Goal: Information Seeking & Learning: Find specific fact

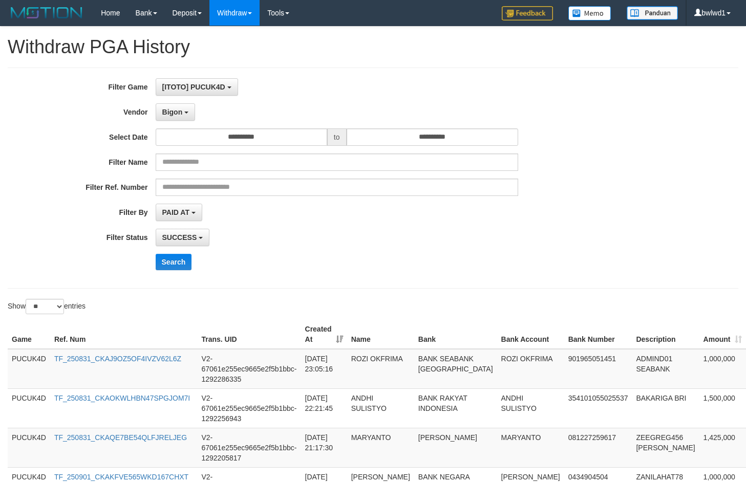
select select "**********"
select select "**"
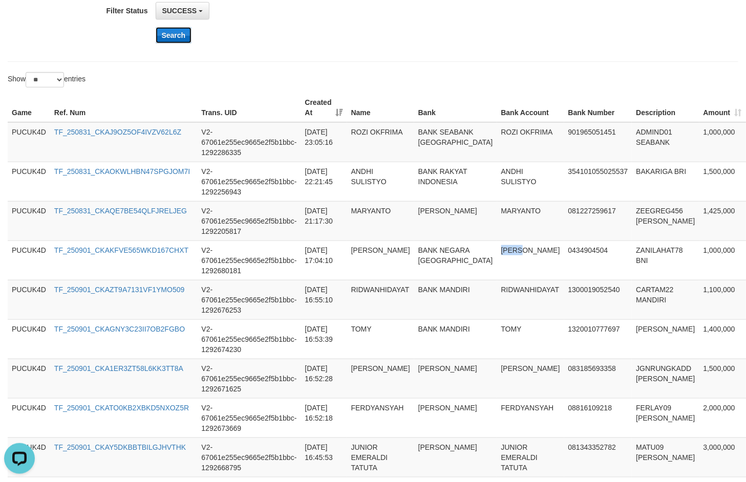
scroll to position [9, 0]
click at [167, 32] on button "Search" at bounding box center [174, 35] width 36 height 16
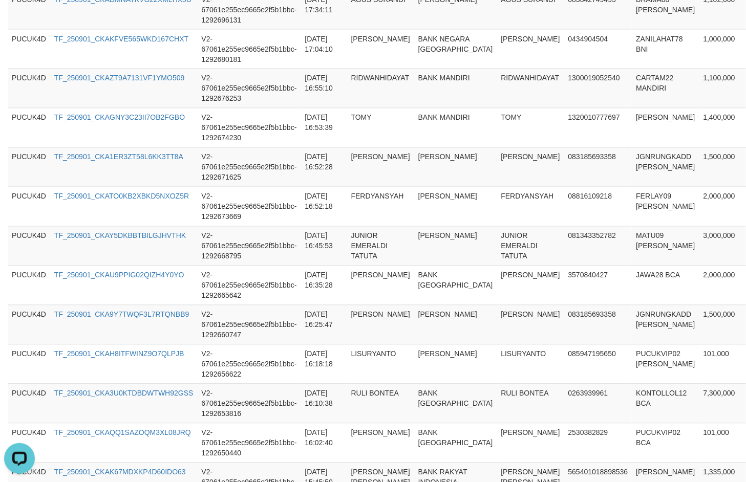
scroll to position [996, 0]
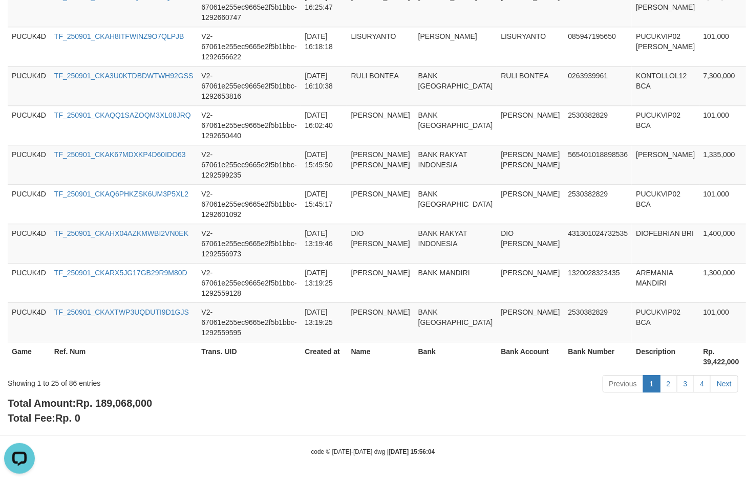
click at [135, 403] on span "Rp. 189,068,000" at bounding box center [114, 403] width 76 height 11
copy span "189,068,000"
click at [130, 393] on div "Showing 1 to 25 of 86 entries Previous 1 2 3 4 Next" at bounding box center [373, 385] width 746 height 22
click at [130, 398] on span "Rp. 189,068,000" at bounding box center [114, 403] width 76 height 11
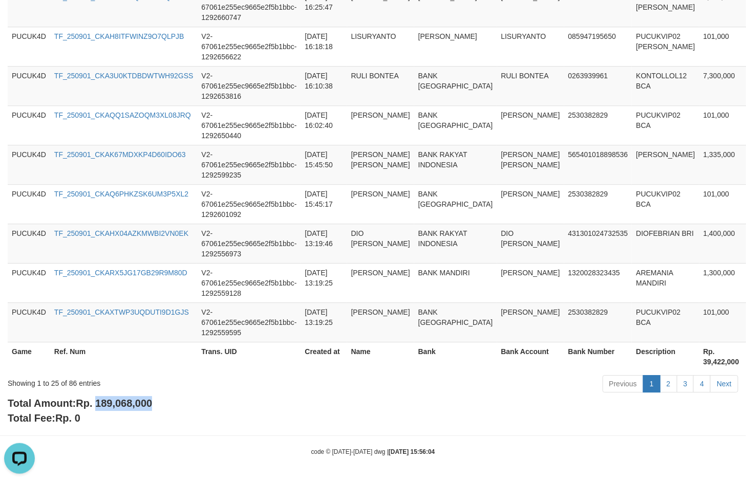
click at [130, 398] on span "Rp. 189,068,000" at bounding box center [114, 403] width 76 height 11
copy span "189,068,000"
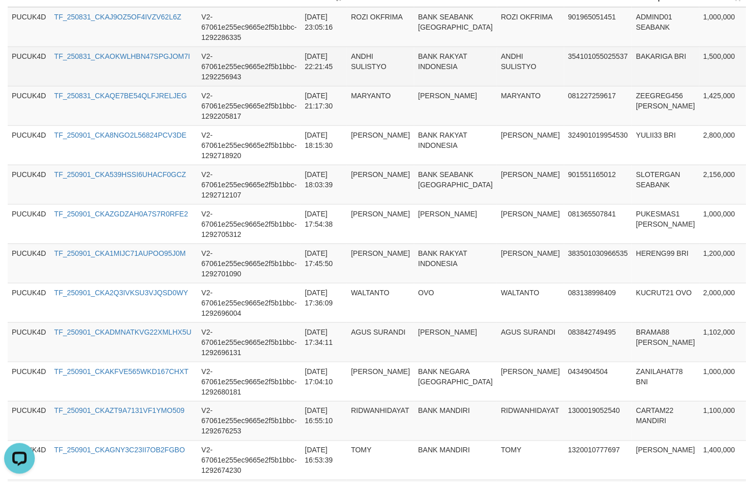
scroll to position [356, 0]
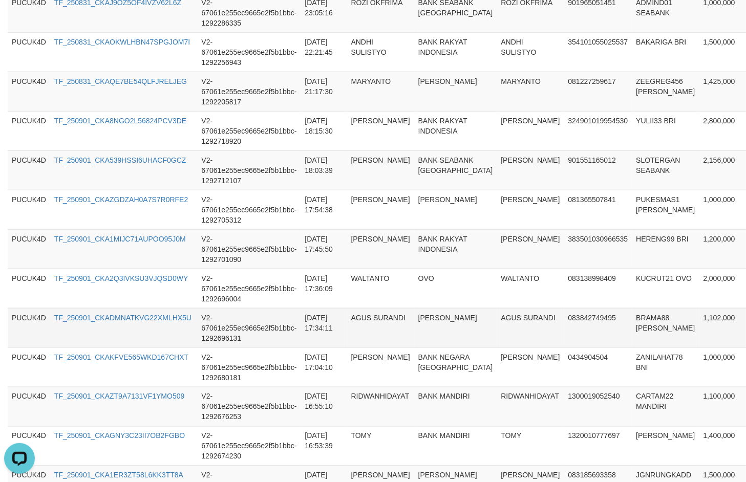
click at [699, 315] on td "1,102,000" at bounding box center [722, 327] width 47 height 39
copy td "1,102,000"
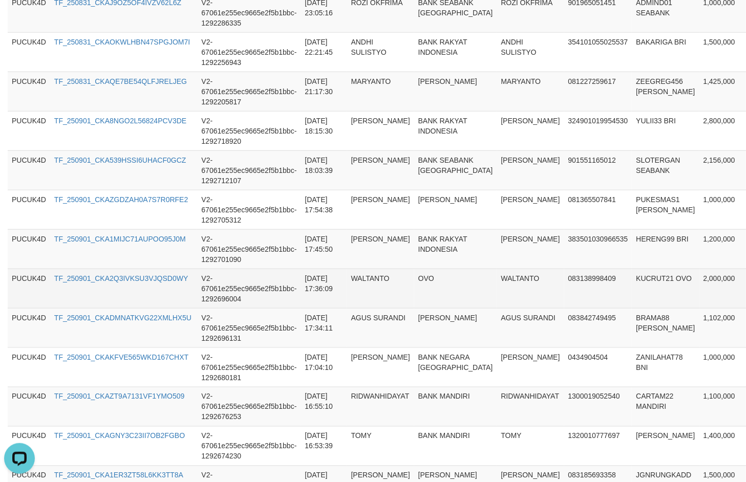
click at [699, 284] on td "2,000,000" at bounding box center [722, 288] width 47 height 39
copy td "2,000,000"
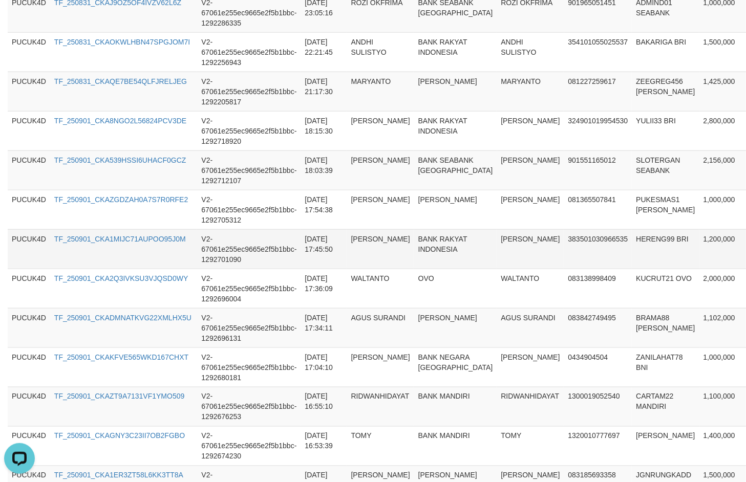
click at [699, 239] on td "1,200,000" at bounding box center [722, 248] width 47 height 39
copy td "1,200,000"
click at [699, 239] on td "1,200,000" at bounding box center [722, 248] width 47 height 39
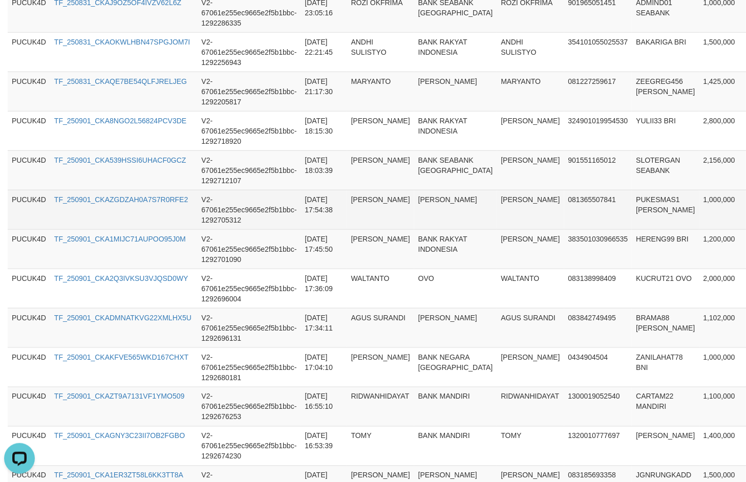
click at [699, 192] on td "1,000,000" at bounding box center [722, 209] width 47 height 39
copy td "1,000,000"
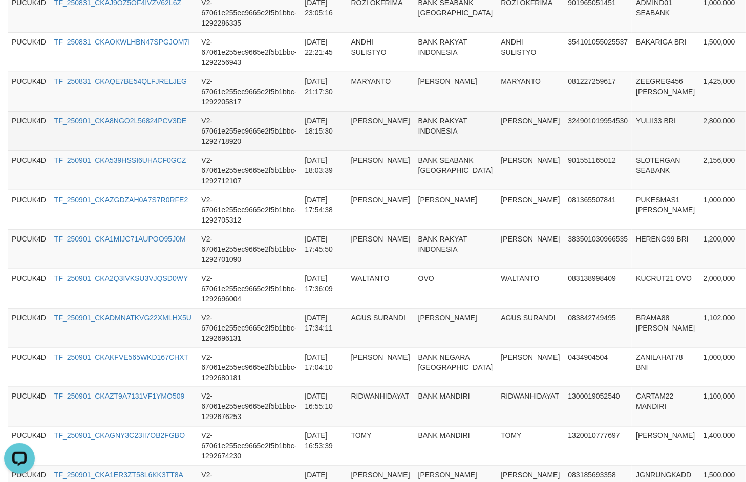
click at [699, 147] on td "2,800,000" at bounding box center [722, 130] width 47 height 39
copy td "2,800,000"
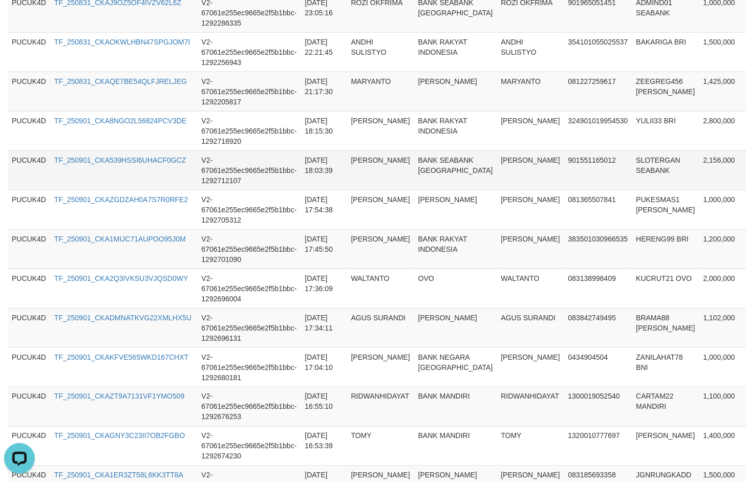
click at [699, 159] on td "2,156,000" at bounding box center [722, 169] width 47 height 39
copy td "2,156,000"
click at [699, 159] on td "2,156,000" at bounding box center [722, 169] width 47 height 39
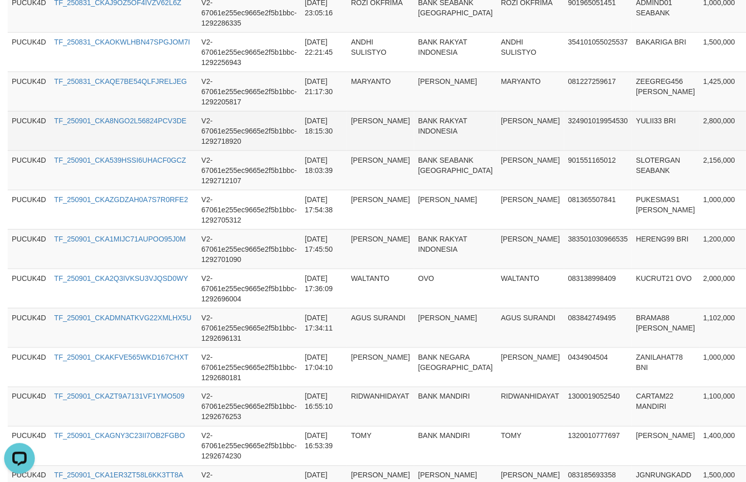
click at [699, 119] on td "2,800,000" at bounding box center [722, 130] width 47 height 39
copy td "2,800,000"
click at [699, 119] on td "2,800,000" at bounding box center [722, 130] width 47 height 39
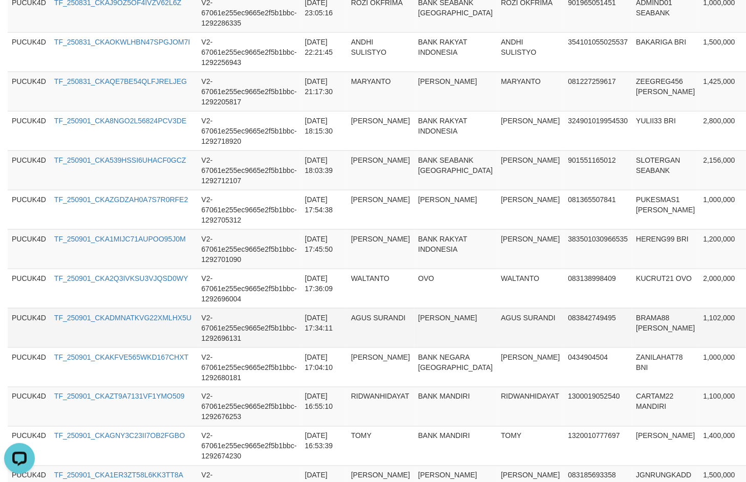
click at [632, 315] on td "BRAMA88 [PERSON_NAME]" at bounding box center [665, 327] width 67 height 39
copy td "BRAMA88"
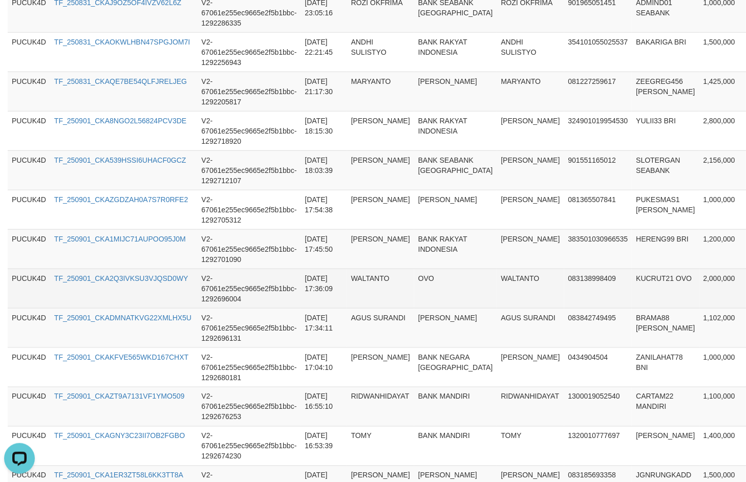
click at [632, 276] on td "KUCRUT21 OVO" at bounding box center [665, 288] width 67 height 39
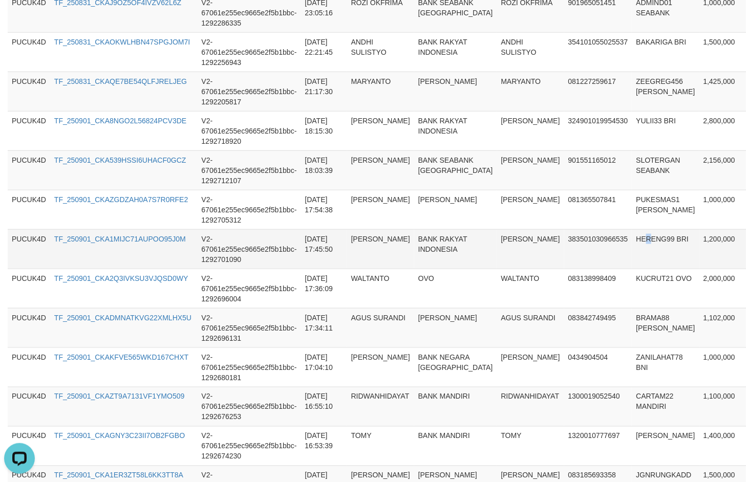
click at [632, 238] on td "HERENG99 BRI" at bounding box center [665, 248] width 67 height 39
click at [632, 236] on td "HERENG99 BRI" at bounding box center [665, 248] width 67 height 39
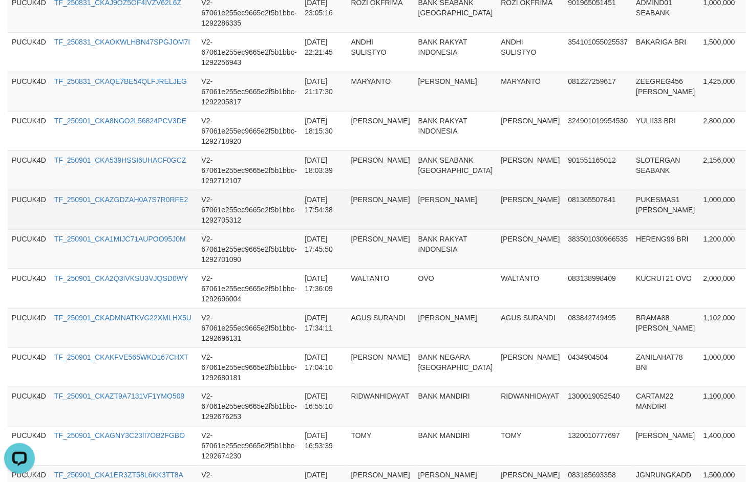
click at [632, 196] on td "PUKESMAS1 [PERSON_NAME]" at bounding box center [665, 209] width 67 height 39
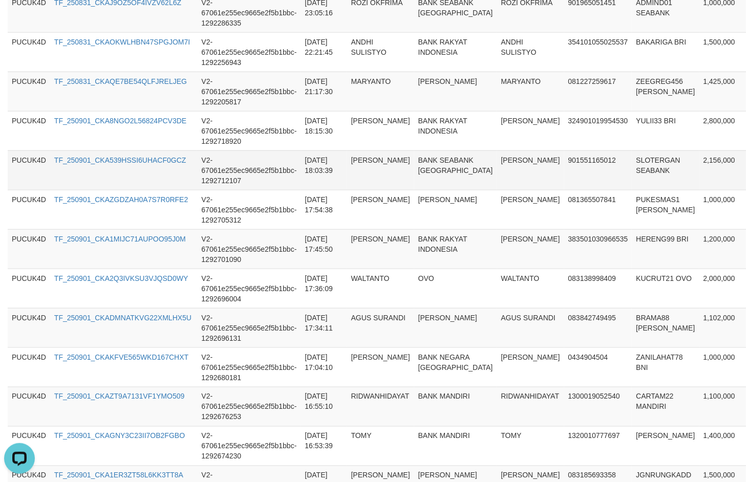
click at [632, 160] on td "SLOTERGAN SEABANK" at bounding box center [665, 169] width 67 height 39
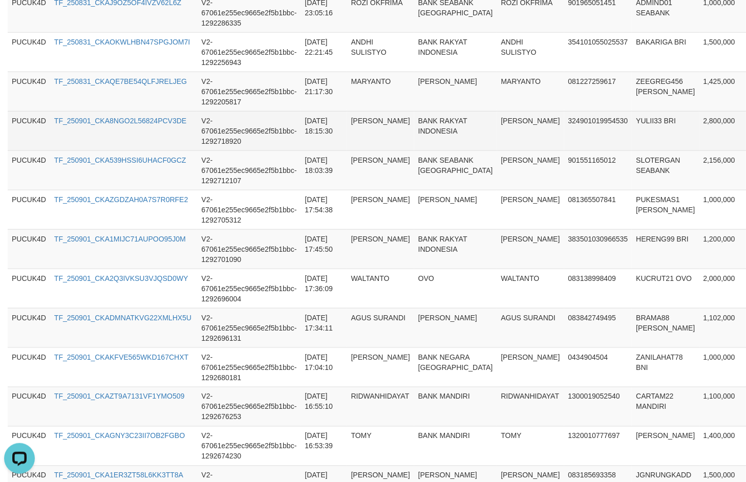
click at [632, 121] on td "YULII33 BRI" at bounding box center [665, 130] width 67 height 39
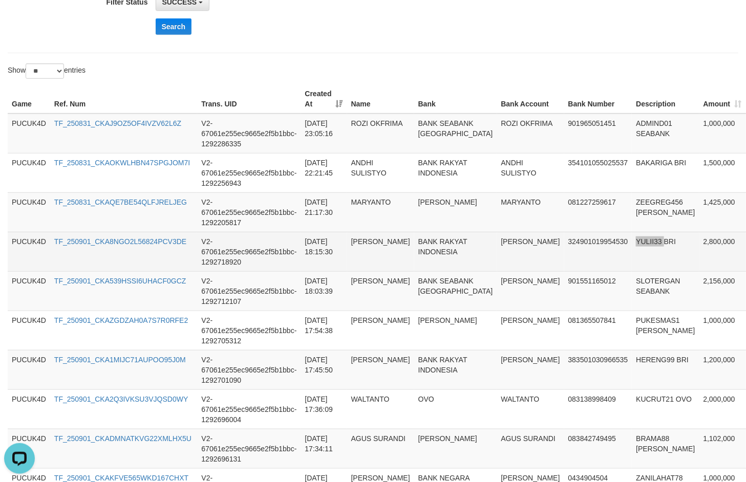
scroll to position [228, 0]
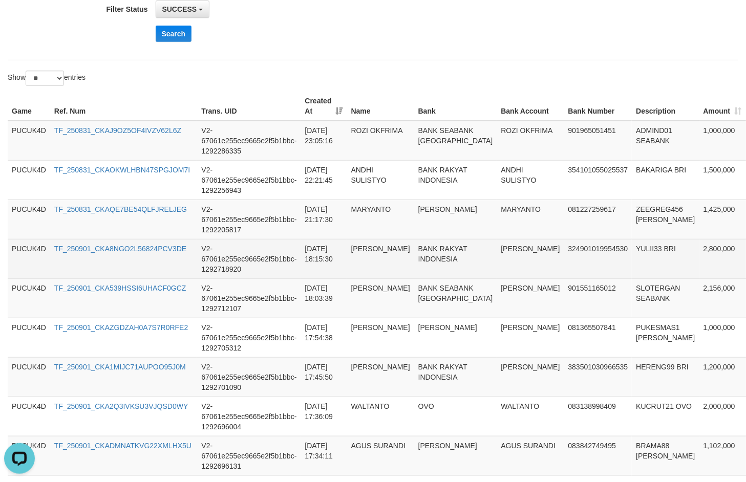
click at [497, 251] on td "[PERSON_NAME]" at bounding box center [530, 258] width 67 height 39
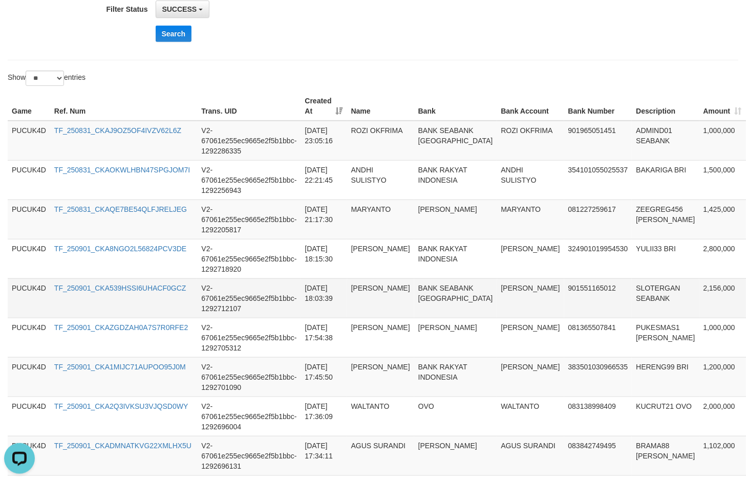
click at [497, 283] on td "[PERSON_NAME]" at bounding box center [530, 297] width 67 height 39
click at [497, 297] on td "[PERSON_NAME]" at bounding box center [530, 297] width 67 height 39
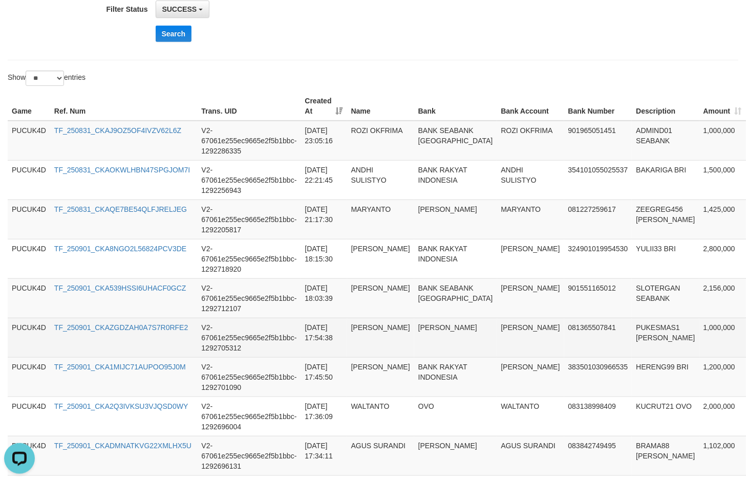
click at [497, 331] on td "[PERSON_NAME]" at bounding box center [530, 337] width 67 height 39
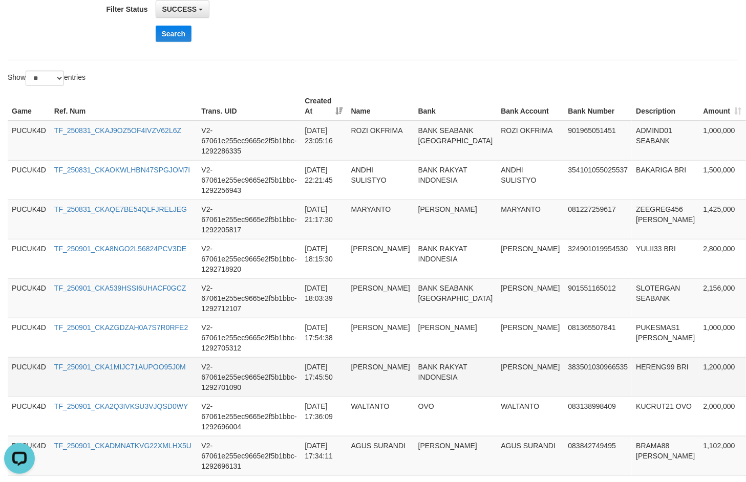
click at [497, 359] on td "[PERSON_NAME]" at bounding box center [530, 376] width 67 height 39
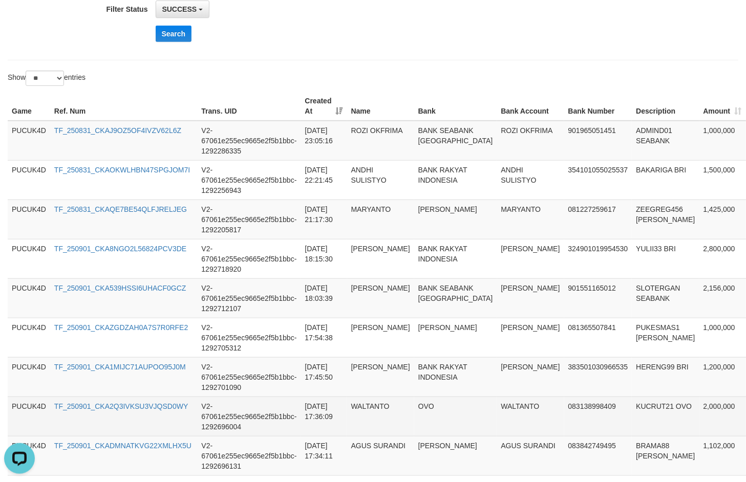
click at [497, 408] on td "WALTANTO" at bounding box center [530, 416] width 67 height 39
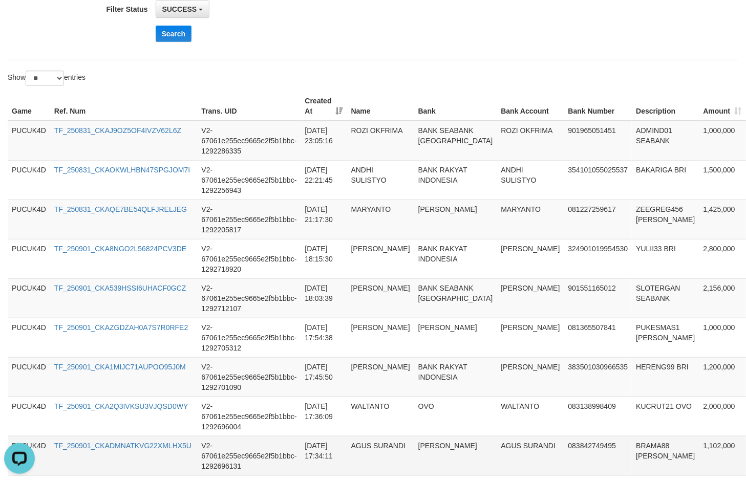
click at [497, 440] on td "AGUS SURANDI" at bounding box center [530, 455] width 67 height 39
click at [171, 28] on button "Search" at bounding box center [174, 34] width 36 height 16
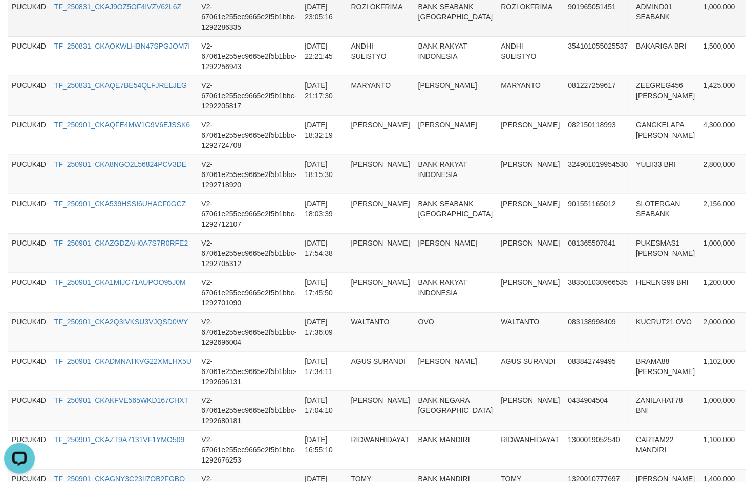
scroll to position [292, 0]
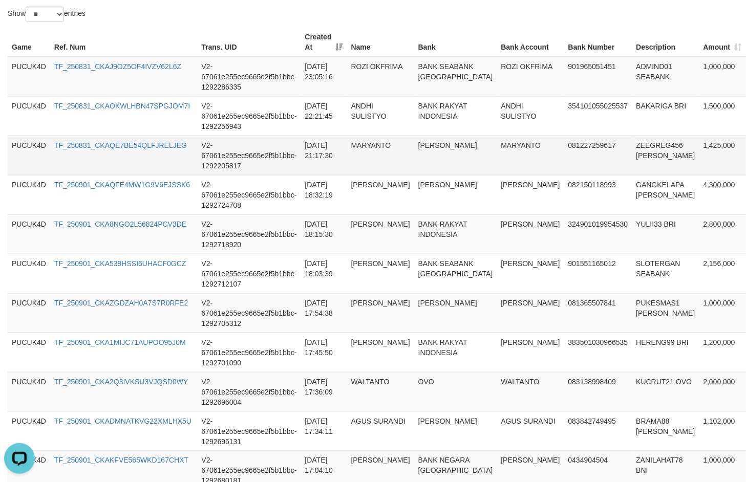
click at [369, 159] on td "MARYANTO" at bounding box center [380, 155] width 67 height 39
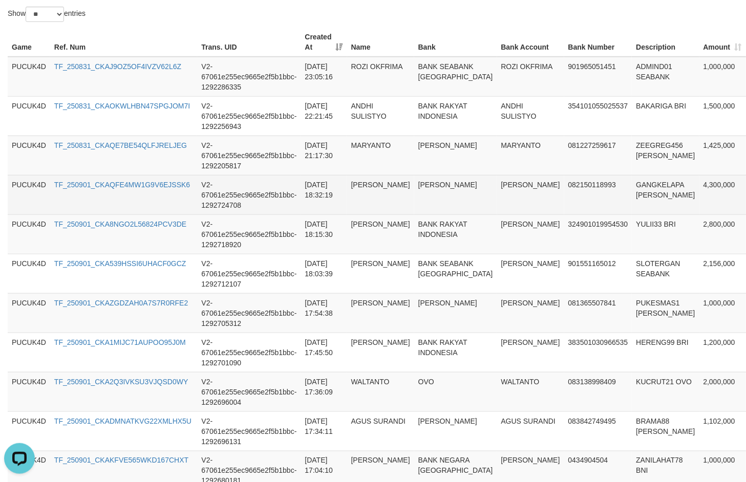
click at [699, 179] on td "4,300,000" at bounding box center [722, 194] width 47 height 39
click at [632, 183] on td "GANGKELAPA [PERSON_NAME]" at bounding box center [665, 194] width 67 height 39
click at [497, 188] on td "[PERSON_NAME]" at bounding box center [530, 194] width 67 height 39
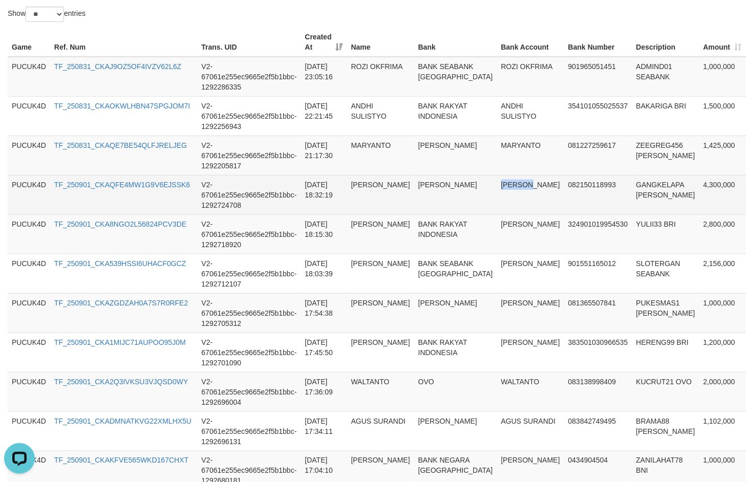
click at [497, 188] on td "[PERSON_NAME]" at bounding box center [530, 194] width 67 height 39
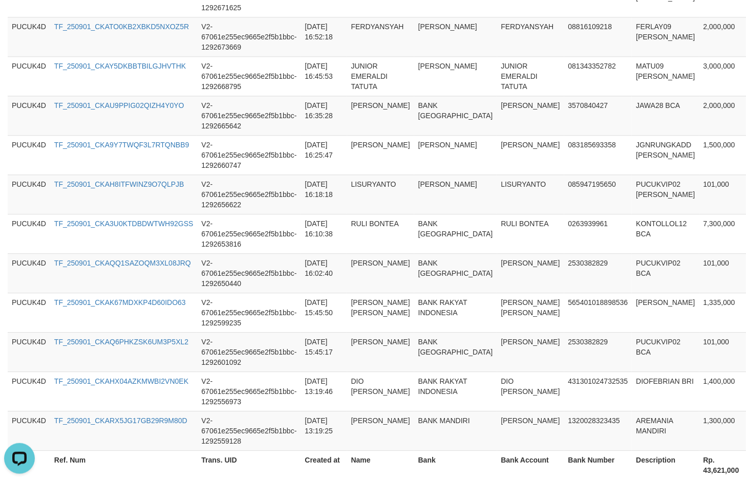
scroll to position [996, 0]
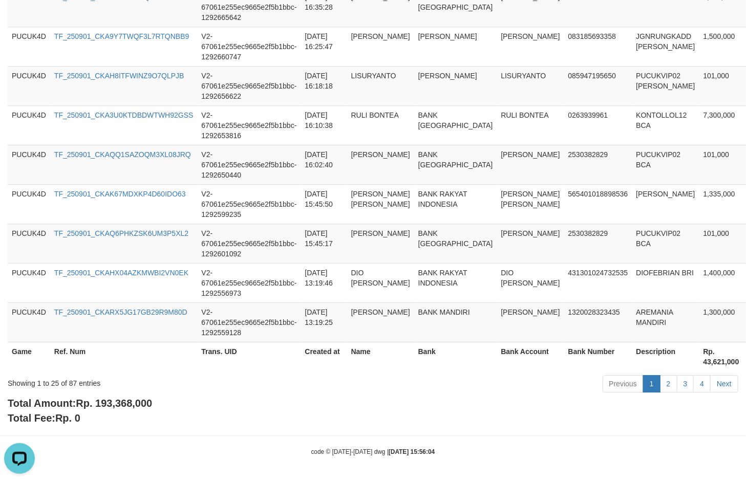
click at [121, 403] on span "Rp. 193,368,000" at bounding box center [114, 403] width 76 height 11
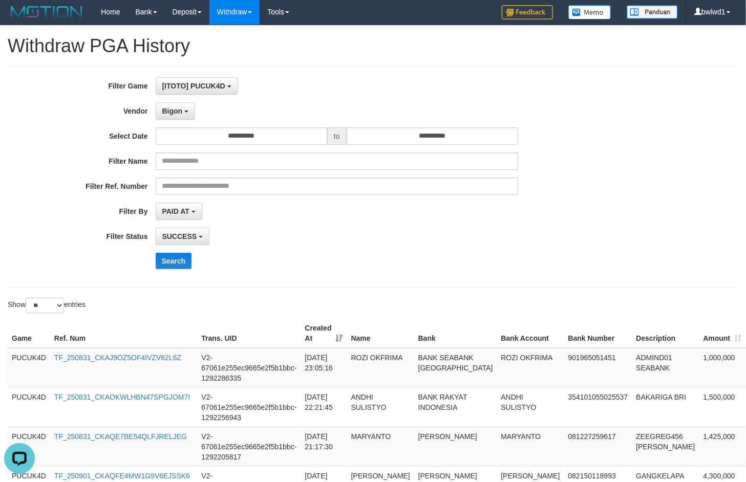
scroll to position [0, 0]
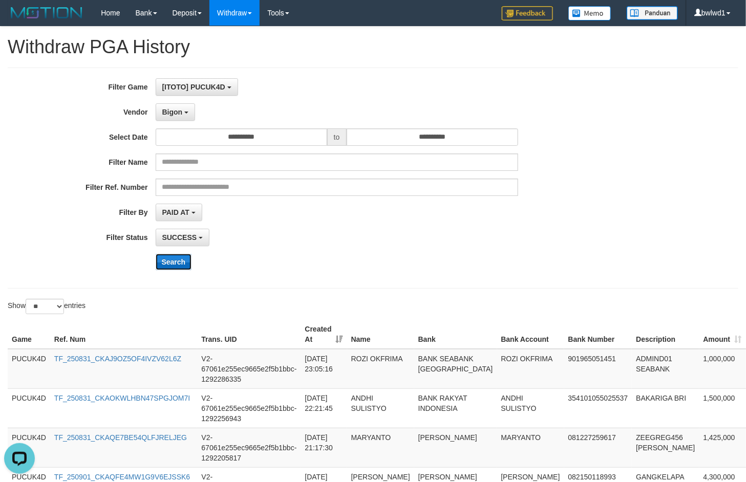
click at [173, 260] on button "Search" at bounding box center [174, 262] width 36 height 16
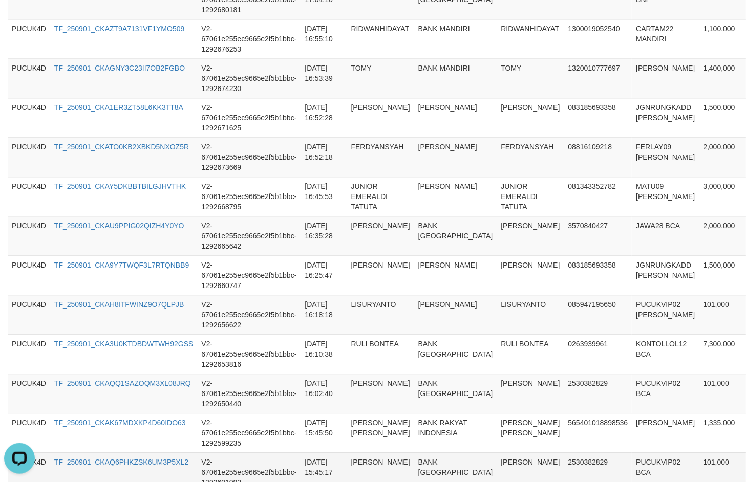
scroll to position [996, 0]
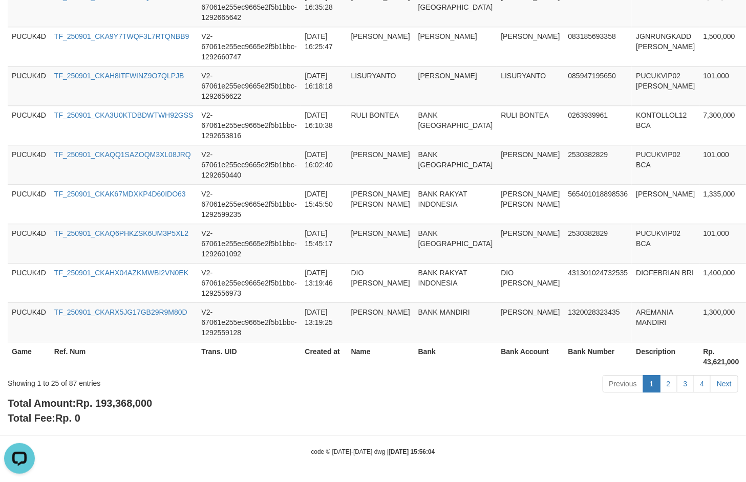
click at [121, 401] on span "Rp. 193,368,000" at bounding box center [114, 403] width 76 height 11
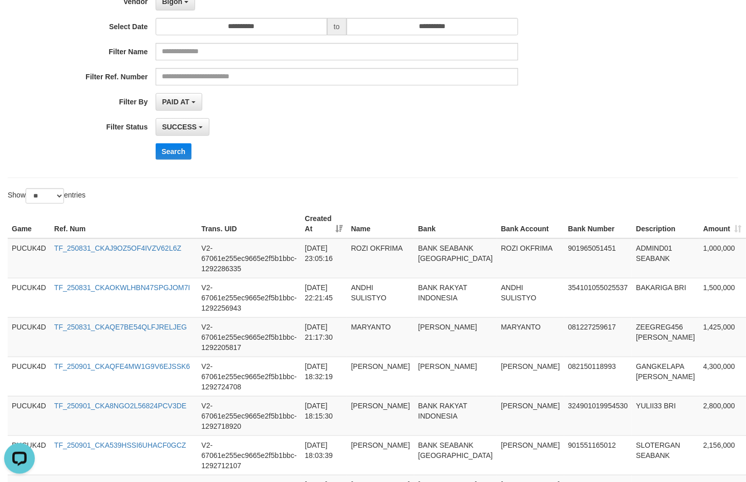
scroll to position [0, 0]
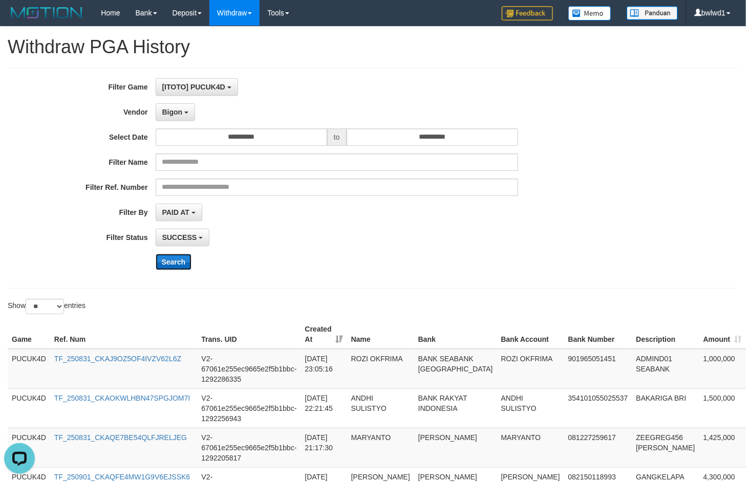
click at [182, 262] on button "Search" at bounding box center [174, 262] width 36 height 16
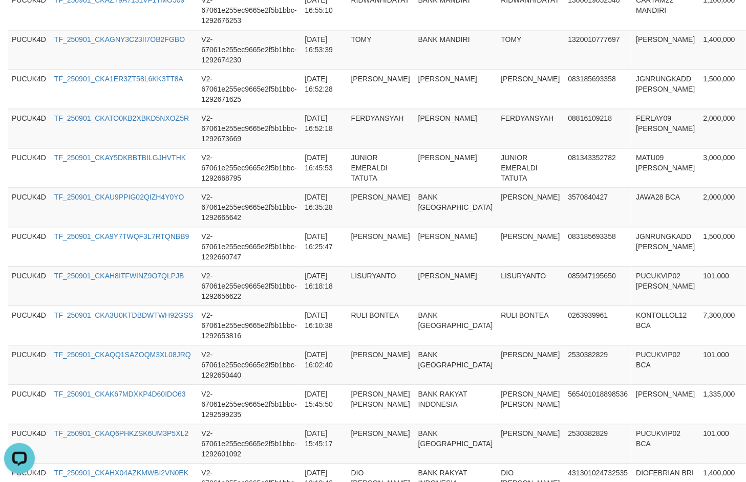
scroll to position [996, 0]
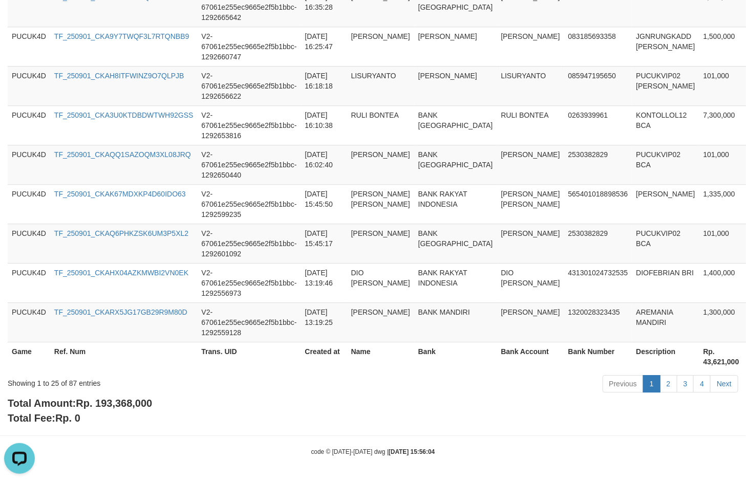
click at [132, 398] on span "Rp. 193,368,000" at bounding box center [114, 403] width 76 height 11
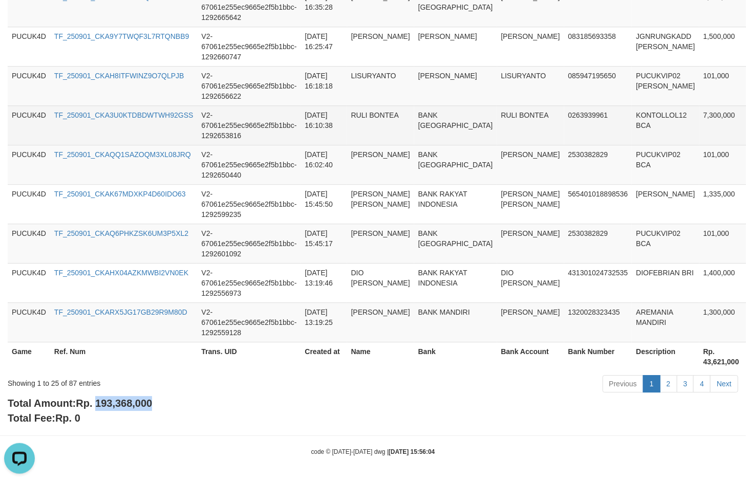
click at [210, 124] on td "V2-67061e255ec9665e2f5b1bbc-1292653816" at bounding box center [248, 124] width 103 height 39
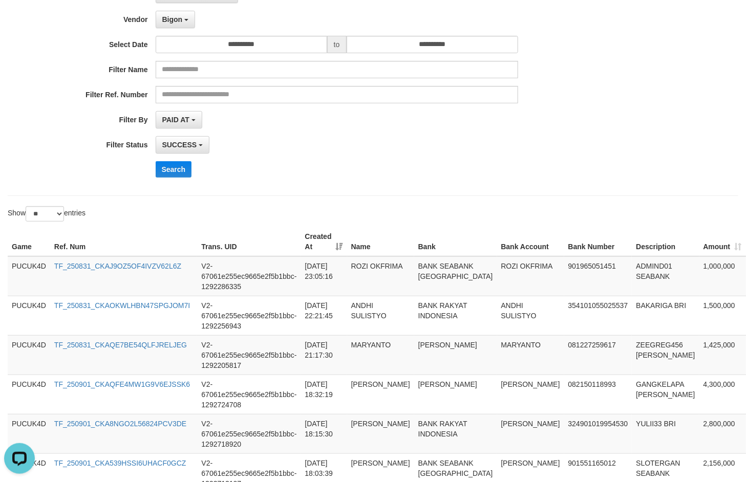
scroll to position [0, 0]
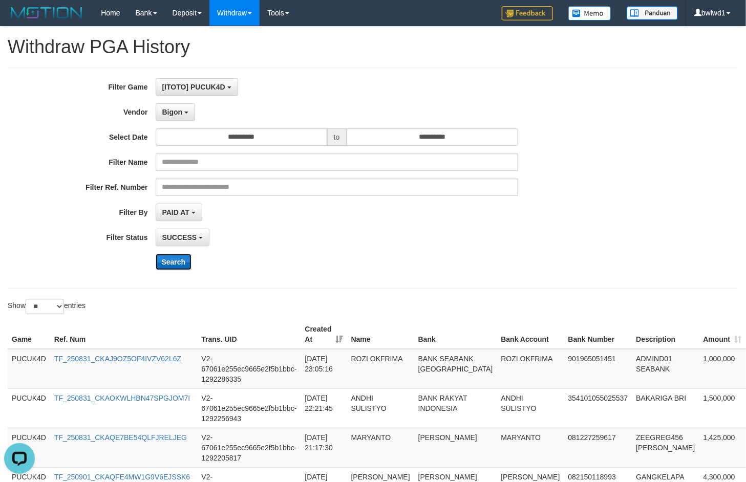
click at [175, 262] on button "Search" at bounding box center [174, 262] width 36 height 16
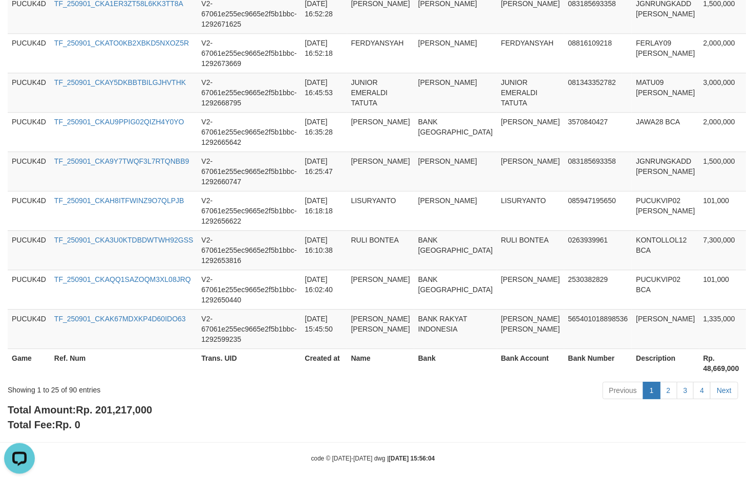
scroll to position [996, 0]
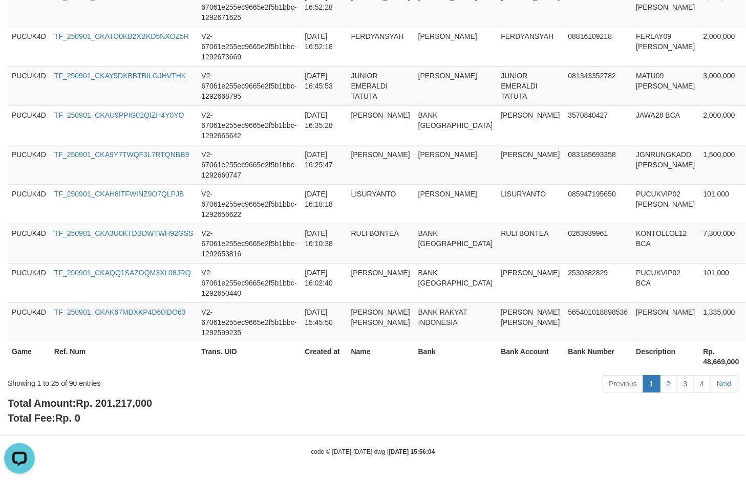
click at [141, 412] on div "Total Amount: Rp. 201,217,000 Total Fee: Rp. 0" at bounding box center [373, 410] width 730 height 29
click at [137, 404] on span "Rp. 201,217,000" at bounding box center [114, 403] width 76 height 11
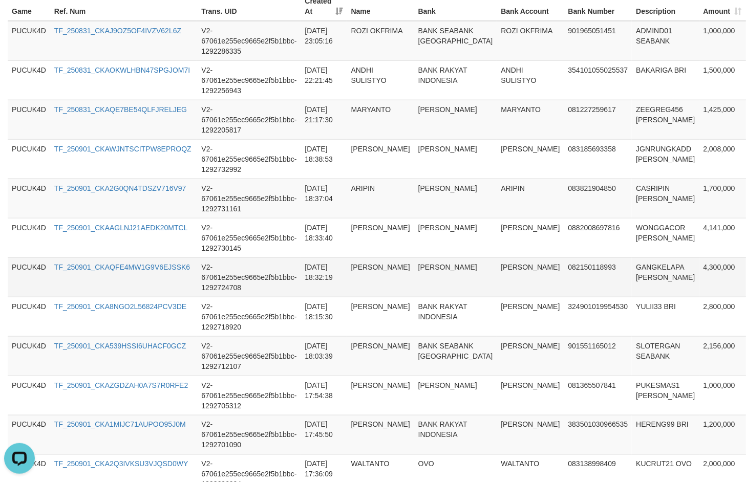
scroll to position [292, 0]
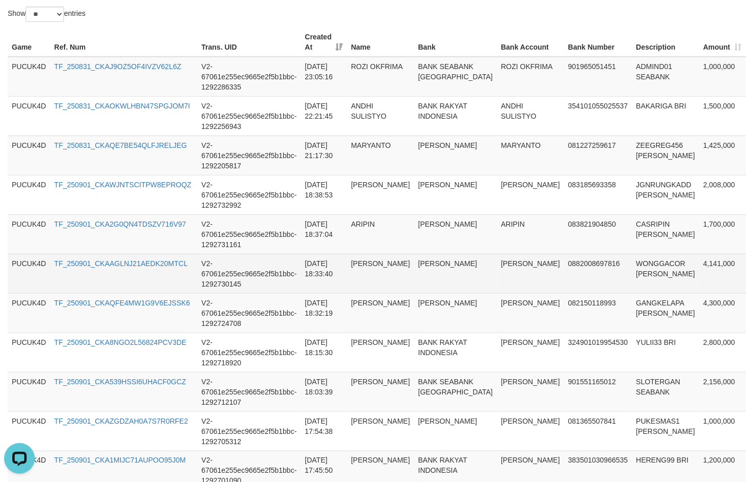
click at [699, 266] on td "4,141,000" at bounding box center [722, 273] width 47 height 39
click at [699, 265] on td "4,141,000" at bounding box center [722, 273] width 47 height 39
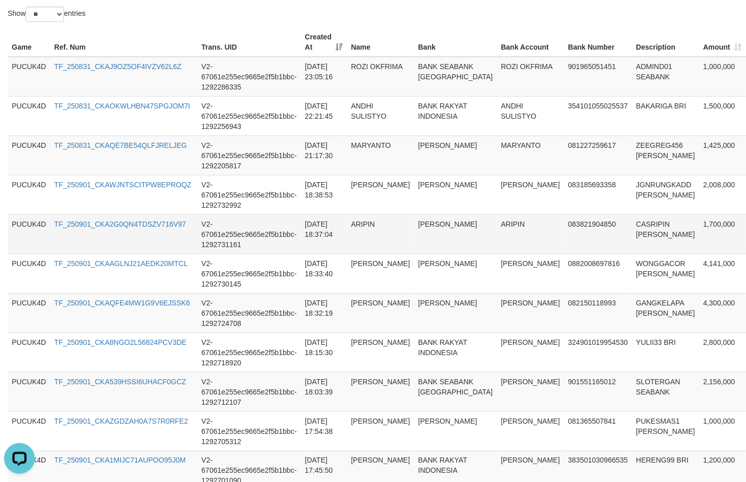
click at [699, 222] on td "1,700,000" at bounding box center [722, 233] width 47 height 39
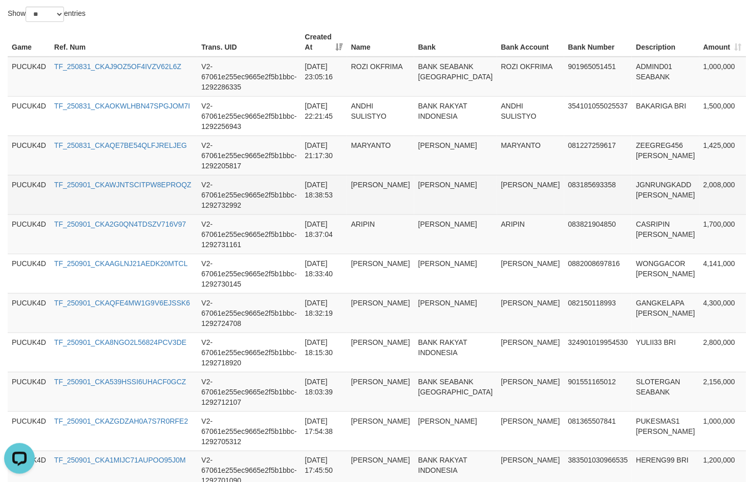
click at [699, 183] on td "2,008,000" at bounding box center [722, 194] width 47 height 39
click at [632, 182] on td "JGNRUNGKADD [PERSON_NAME]" at bounding box center [665, 194] width 67 height 39
click at [498, 186] on td "[PERSON_NAME]" at bounding box center [530, 194] width 67 height 39
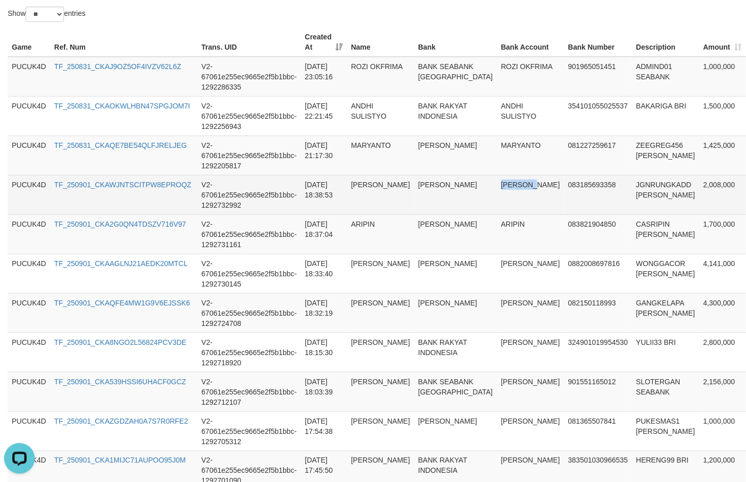
click at [498, 186] on td "[PERSON_NAME]" at bounding box center [530, 194] width 67 height 39
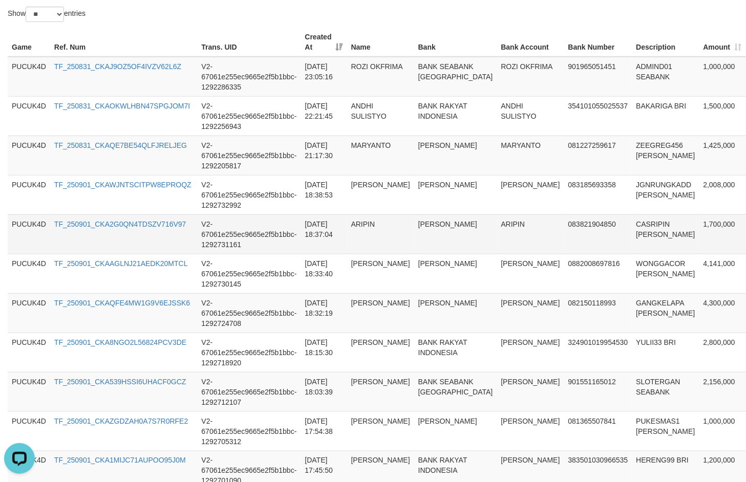
click at [632, 221] on td "CASRIPIN [PERSON_NAME]" at bounding box center [665, 233] width 67 height 39
click at [497, 222] on td "ARIPIN" at bounding box center [530, 233] width 67 height 39
drag, startPoint x: 476, startPoint y: 222, endPoint x: 487, endPoint y: 225, distance: 11.8
click at [497, 222] on td "ARIPIN" at bounding box center [530, 233] width 67 height 39
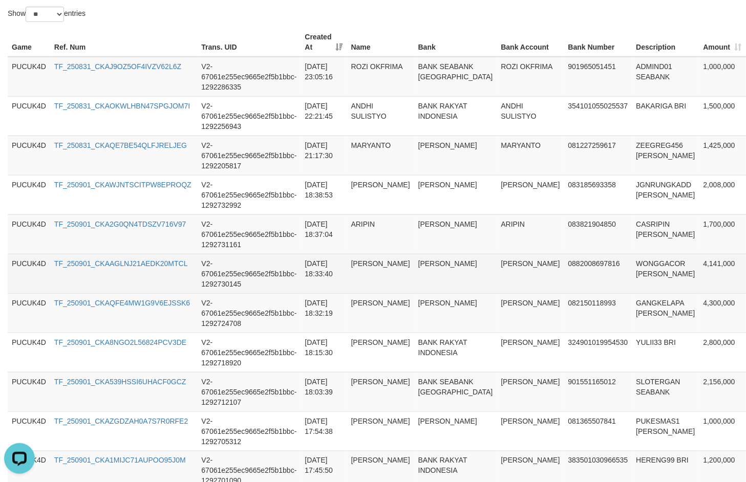
click at [633, 265] on td "WONGGACOR [PERSON_NAME]" at bounding box center [665, 273] width 67 height 39
drag, startPoint x: 631, startPoint y: 265, endPoint x: 743, endPoint y: 288, distance: 114.4
click at [632, 265] on td "WONGGACOR [PERSON_NAME]" at bounding box center [665, 273] width 67 height 39
click at [497, 268] on td "[PERSON_NAME]" at bounding box center [530, 273] width 67 height 39
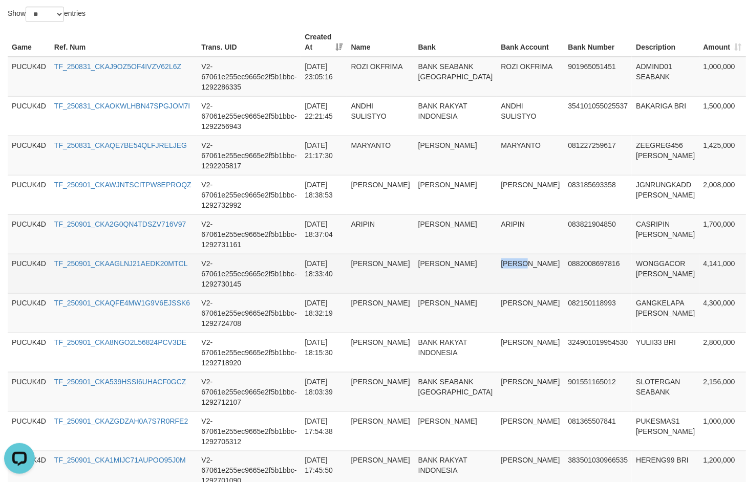
click at [497, 268] on td "[PERSON_NAME]" at bounding box center [530, 273] width 67 height 39
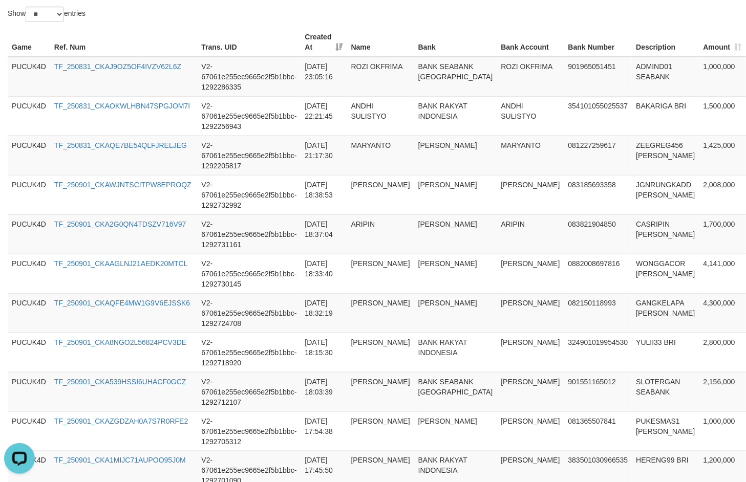
drag, startPoint x: 457, startPoint y: 479, endPoint x: 449, endPoint y: 484, distance: 9.5
click at [456, 481] on td "BANK RAKYAT INDONESIA" at bounding box center [455, 470] width 83 height 39
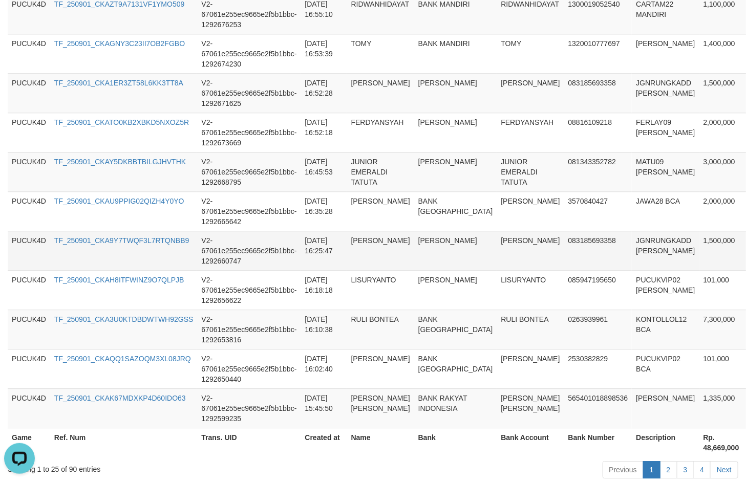
scroll to position [996, 0]
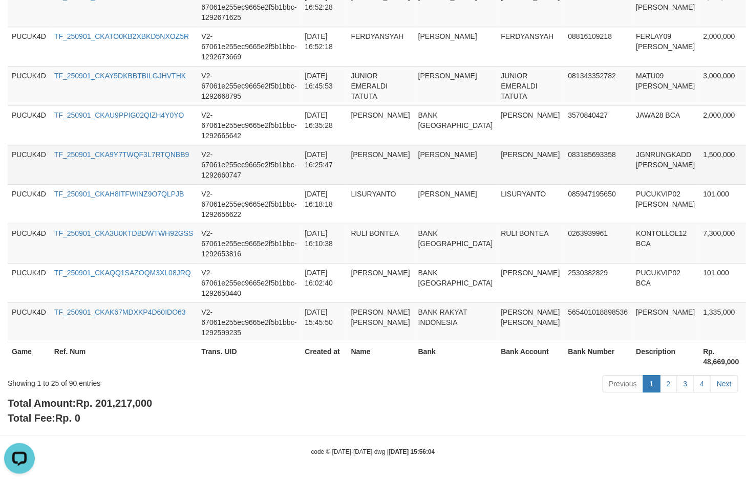
click at [241, 174] on td "V2-67061e255ec9665e2f5b1bbc-1292660747" at bounding box center [248, 164] width 103 height 39
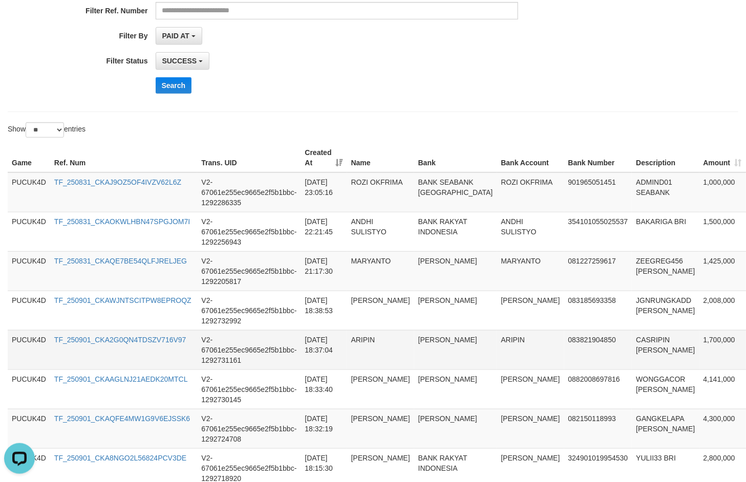
scroll to position [0, 0]
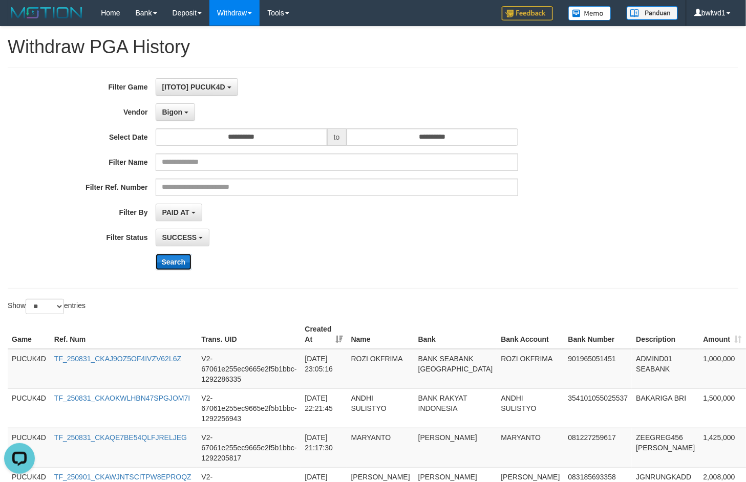
click at [166, 260] on button "Search" at bounding box center [174, 262] width 36 height 16
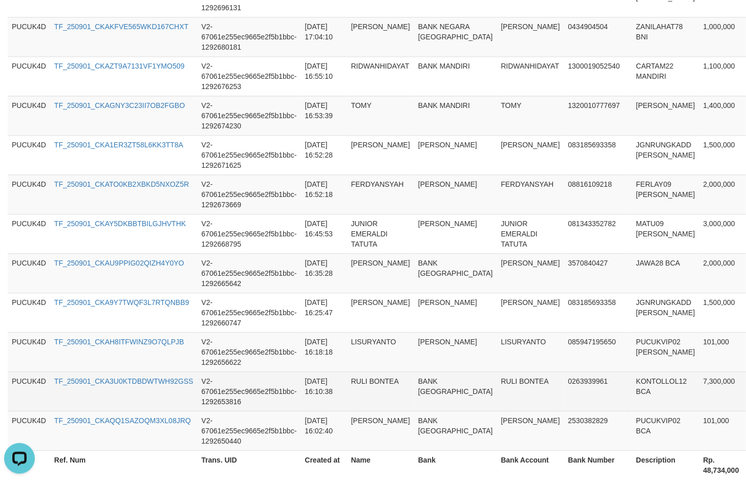
scroll to position [996, 0]
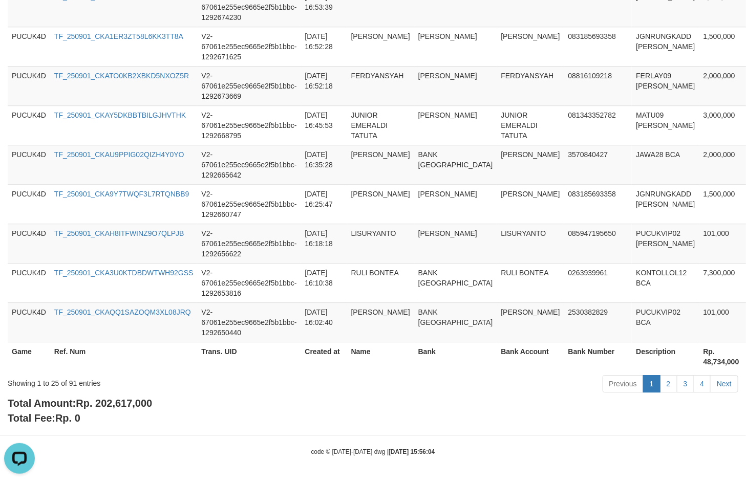
click at [114, 397] on div "Total Amount: Rp. 202,617,000 Total Fee: Rp. 0" at bounding box center [373, 410] width 730 height 29
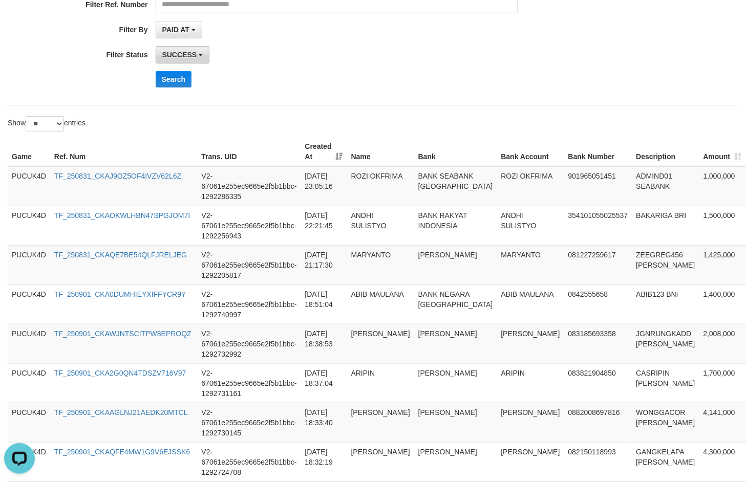
scroll to position [0, 0]
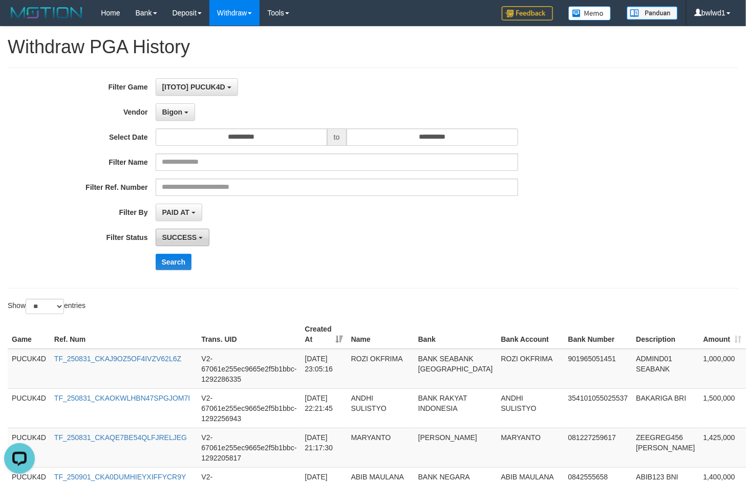
drag, startPoint x: 166, startPoint y: 246, endPoint x: 165, endPoint y: 252, distance: 6.2
click at [165, 246] on button "SUCCESS" at bounding box center [183, 237] width 54 height 17
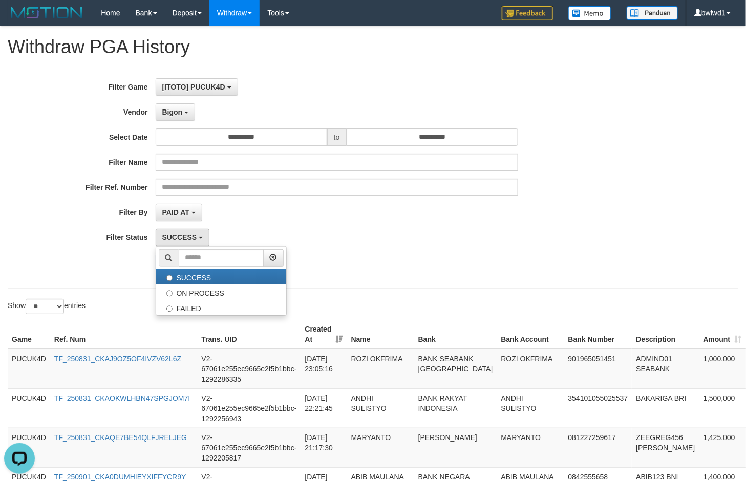
click at [167, 259] on icon at bounding box center [168, 257] width 7 height 7
click at [387, 221] on div "PAID AT PAID AT CREATED AT" at bounding box center [337, 212] width 362 height 17
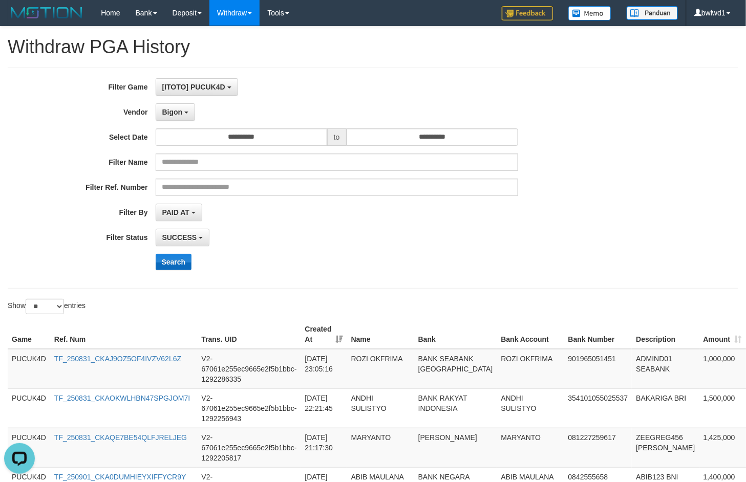
click at [190, 265] on div "Search" at bounding box center [389, 262] width 466 height 16
click at [185, 264] on button "Search" at bounding box center [174, 262] width 36 height 16
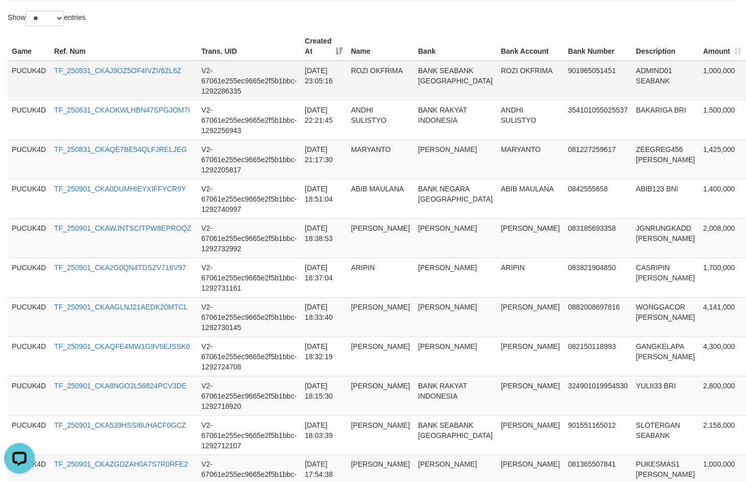
scroll to position [36, 0]
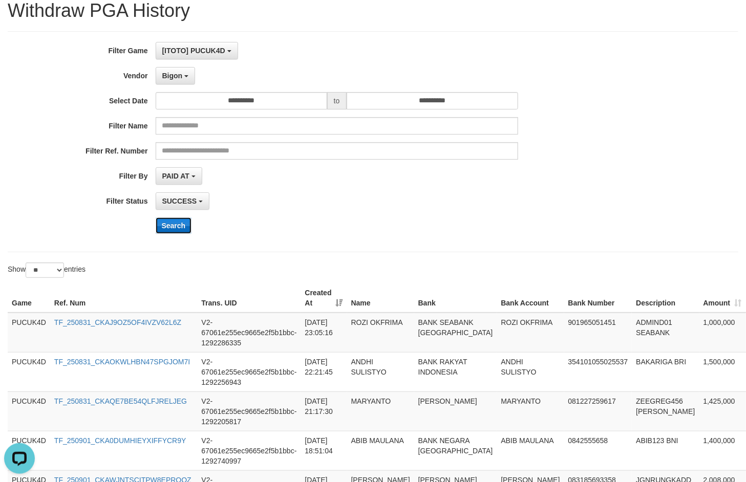
click at [180, 222] on button "Search" at bounding box center [174, 226] width 36 height 16
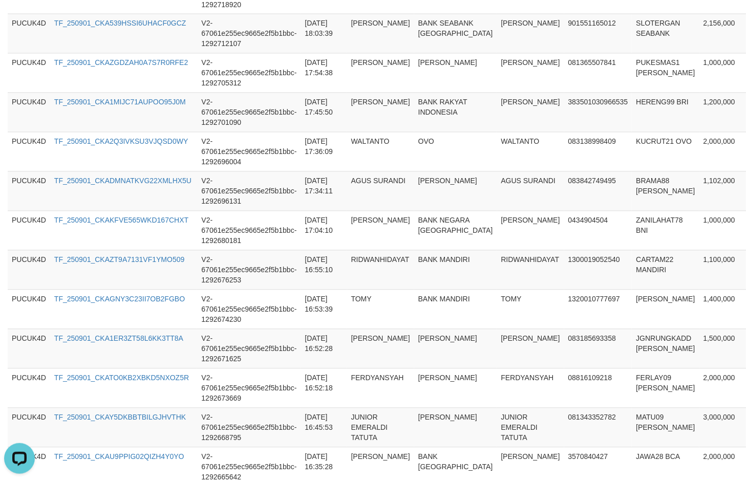
scroll to position [996, 0]
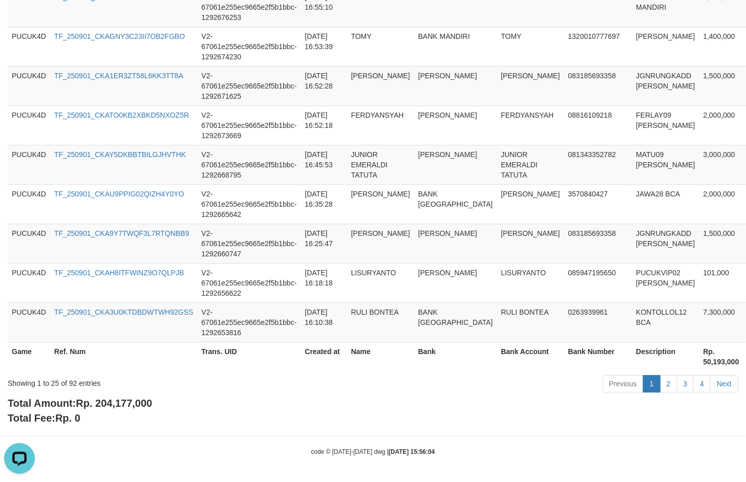
click at [115, 402] on span "Rp. 204,177,000" at bounding box center [114, 403] width 76 height 11
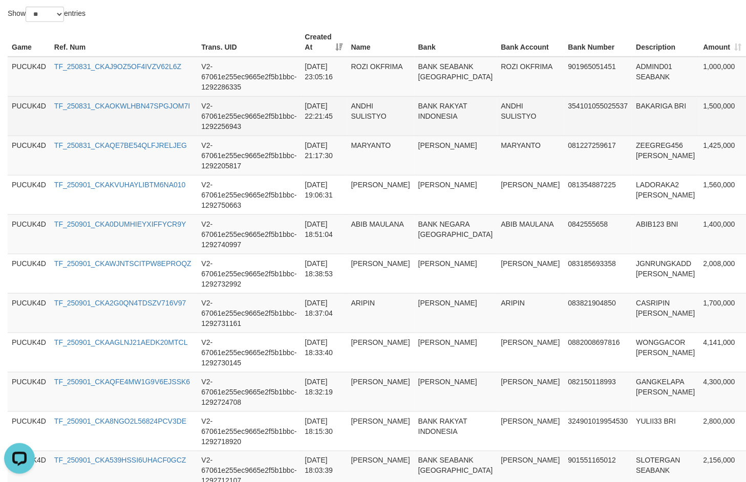
click at [699, 113] on td "1,500,000" at bounding box center [722, 115] width 47 height 39
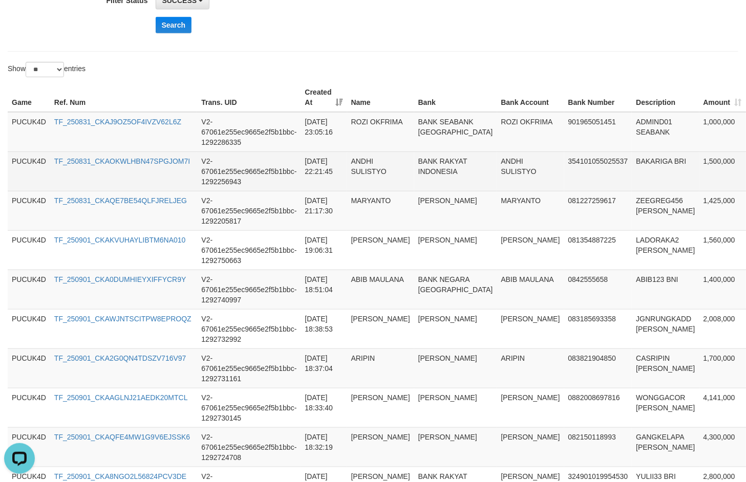
scroll to position [164, 0]
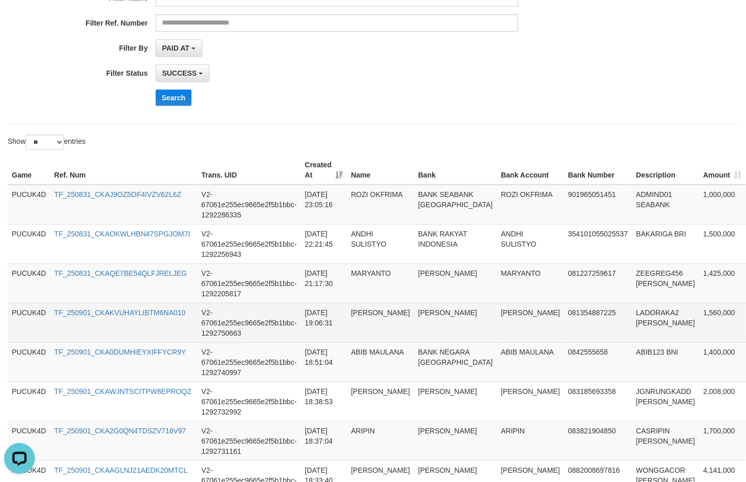
click at [699, 315] on td "1,560,000" at bounding box center [722, 322] width 47 height 39
click at [374, 315] on td "[PERSON_NAME]" at bounding box center [380, 322] width 67 height 39
click at [497, 313] on td "[PERSON_NAME]" at bounding box center [530, 322] width 67 height 39
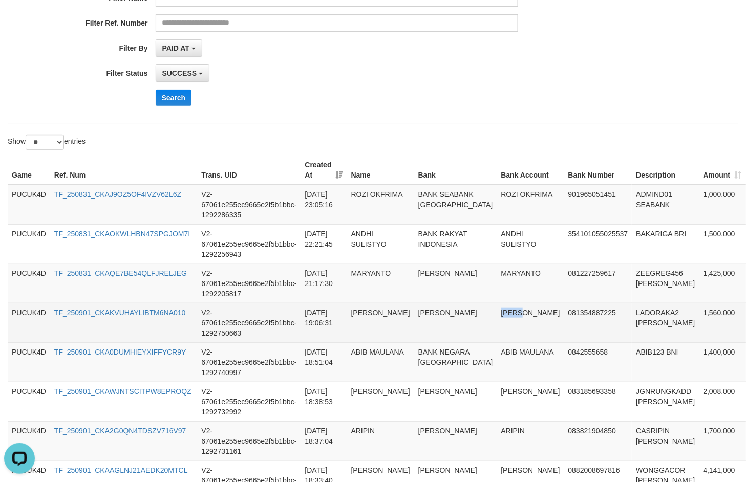
click at [497, 313] on td "[PERSON_NAME]" at bounding box center [530, 322] width 67 height 39
click at [632, 315] on td "LADORAKA2 [PERSON_NAME]" at bounding box center [665, 322] width 67 height 39
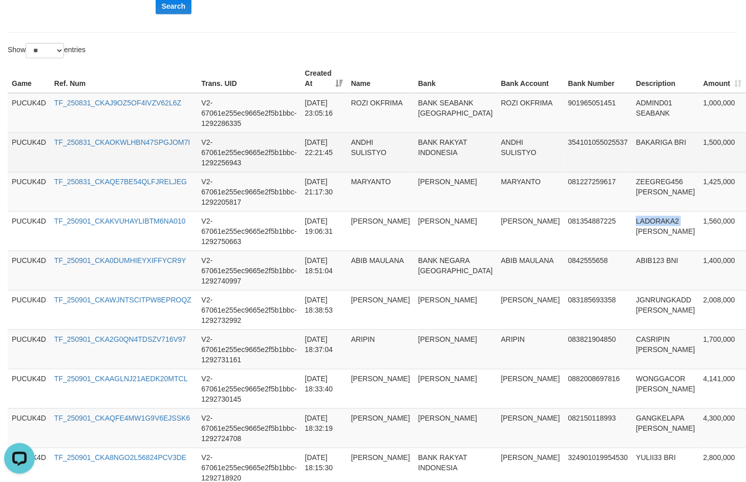
scroll to position [228, 0]
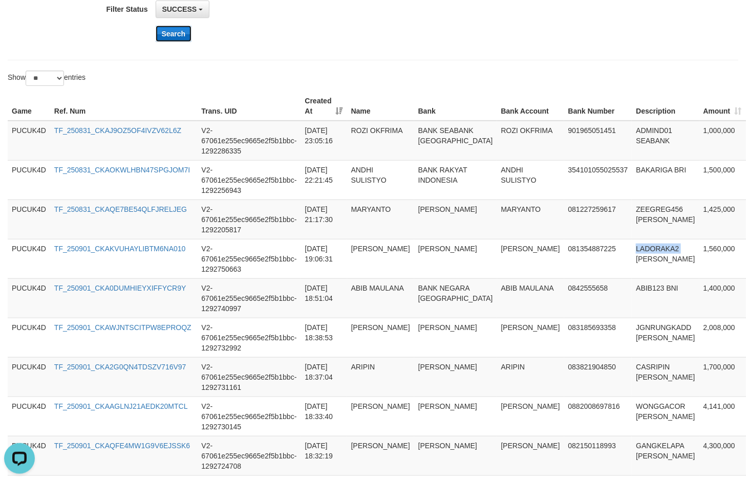
click at [164, 40] on button "Search" at bounding box center [174, 34] width 36 height 16
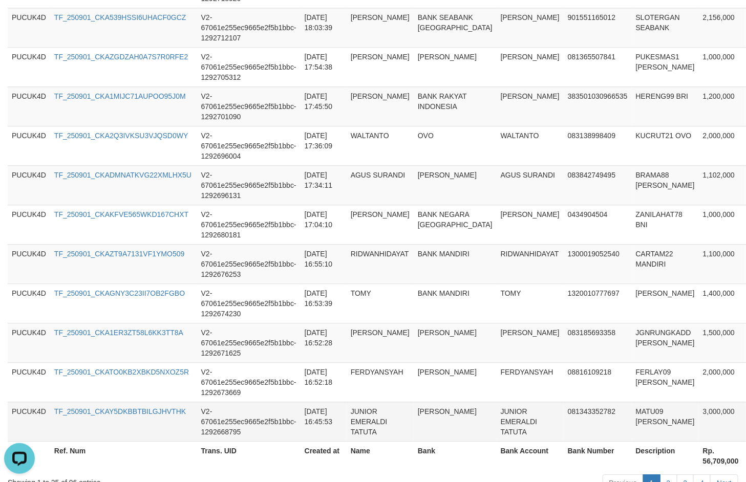
scroll to position [996, 0]
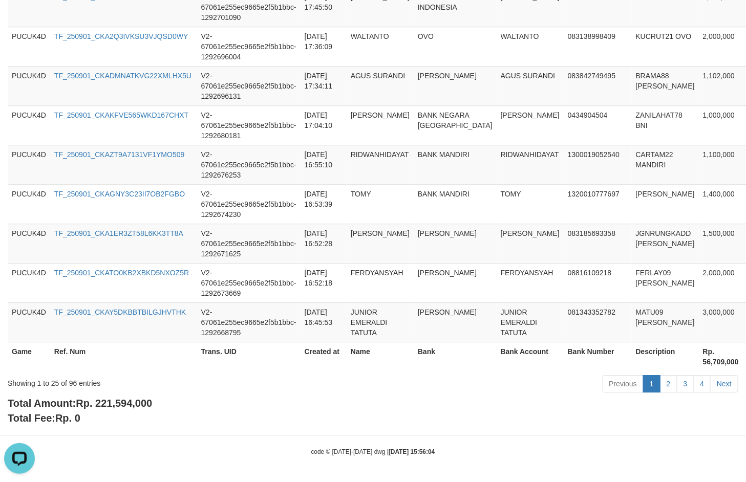
click at [123, 407] on span "Rp. 221,594,000" at bounding box center [114, 403] width 76 height 11
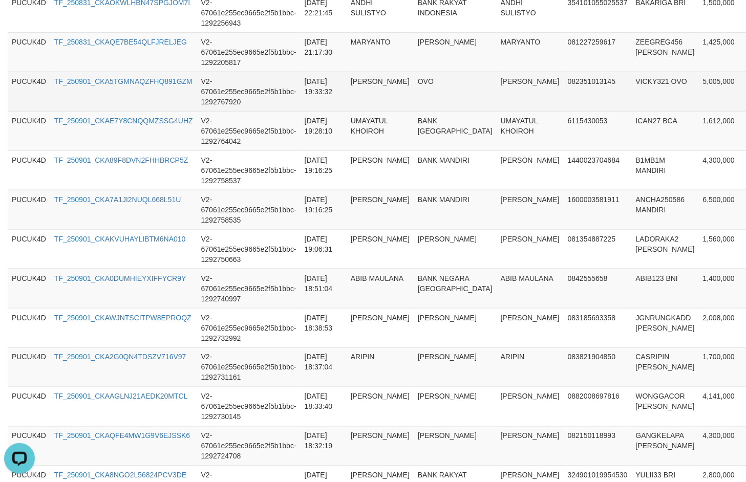
scroll to position [228, 0]
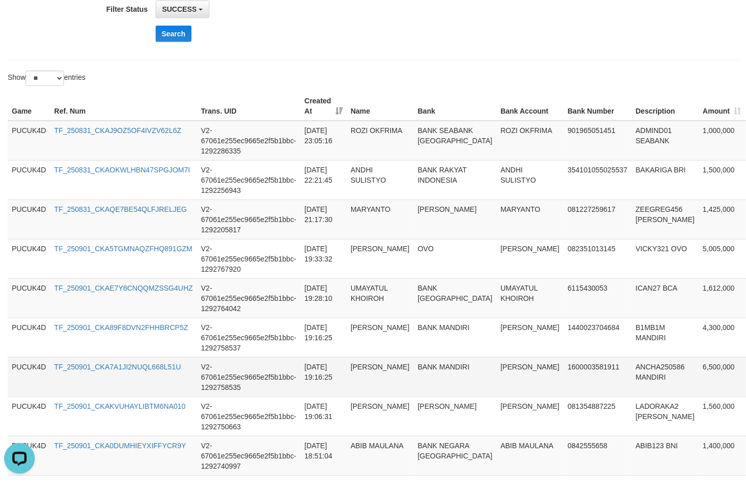
click at [699, 369] on td "6,500,000" at bounding box center [722, 376] width 47 height 39
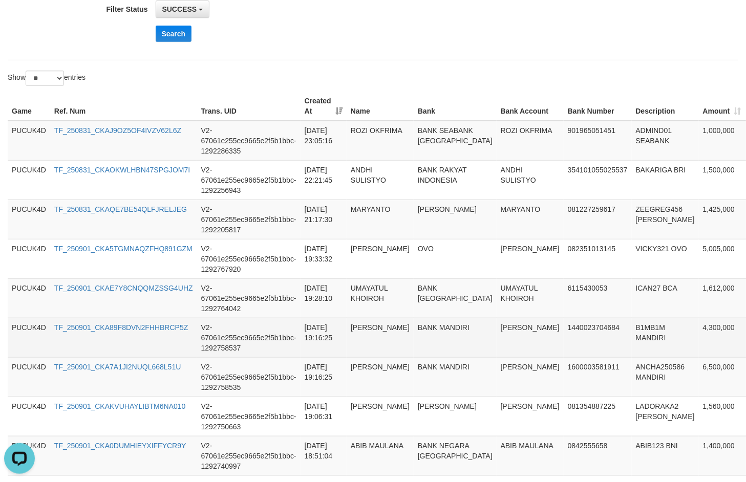
click at [699, 331] on td "4,300,000" at bounding box center [722, 337] width 47 height 39
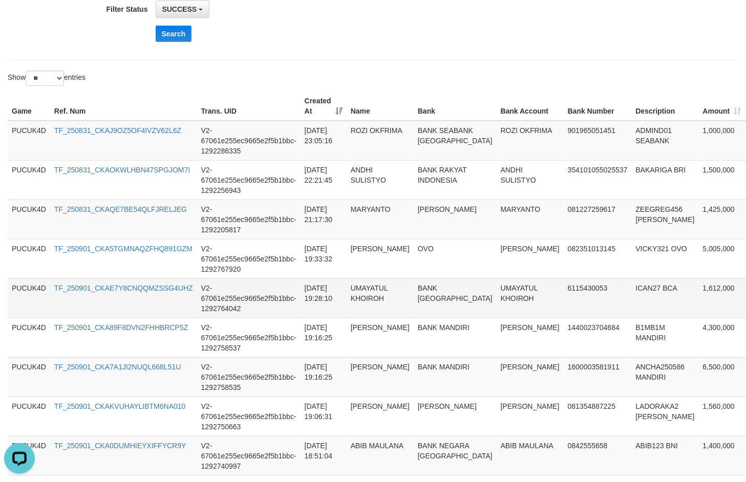
click at [699, 291] on td "1,612,000" at bounding box center [722, 297] width 47 height 39
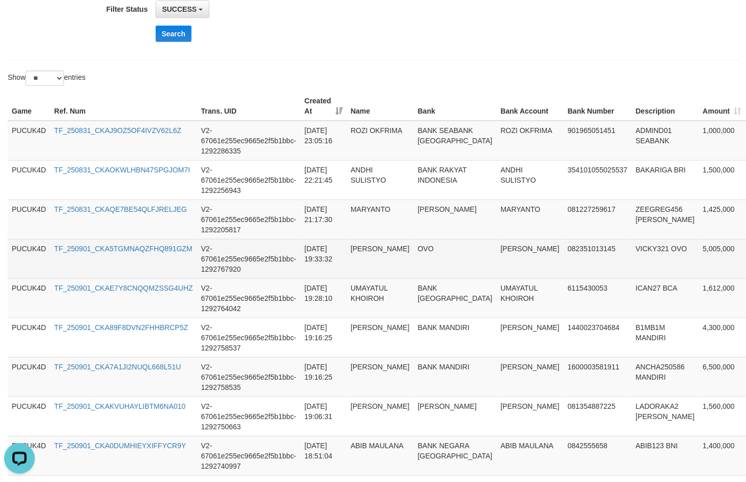
click at [699, 257] on td "5,005,000" at bounding box center [722, 258] width 47 height 39
click at [632, 252] on td "VICKY321 OVO" at bounding box center [665, 258] width 67 height 39
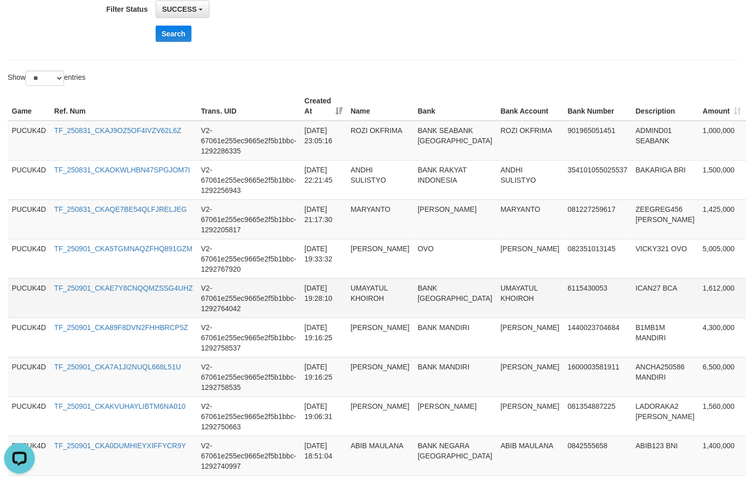
click at [632, 290] on td "ICAN27 BCA" at bounding box center [665, 297] width 67 height 39
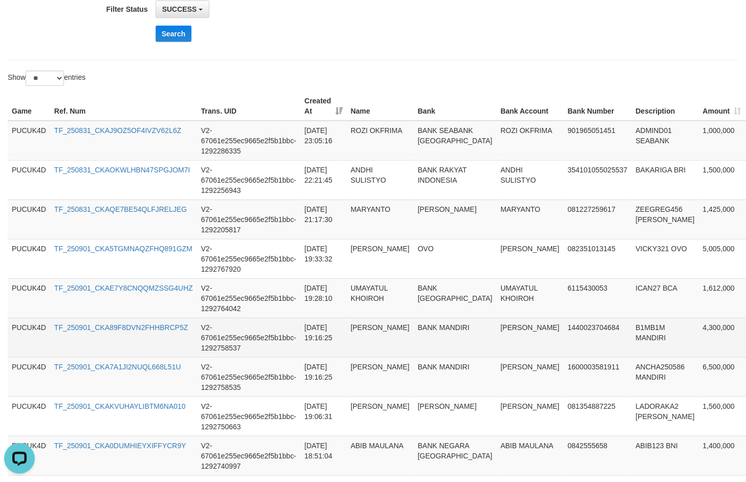
click at [632, 326] on td "B1MB1M MANDIRI" at bounding box center [665, 337] width 67 height 39
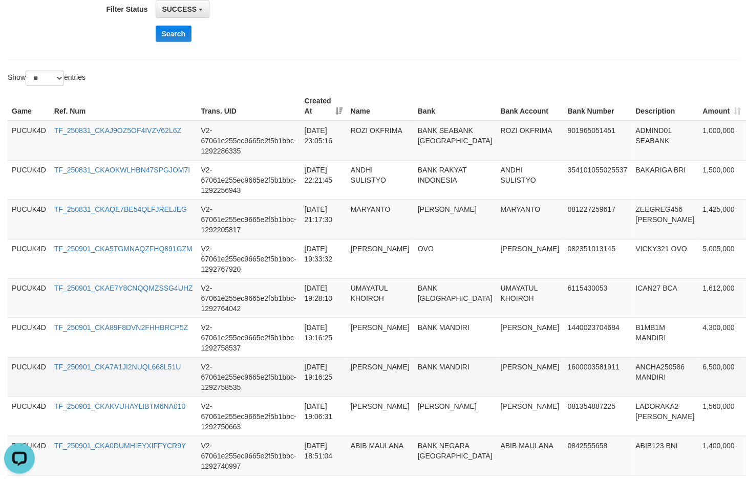
click at [632, 364] on td "ANCHA250586 MANDIRI" at bounding box center [665, 376] width 67 height 39
click at [497, 367] on td "[PERSON_NAME]" at bounding box center [530, 376] width 67 height 39
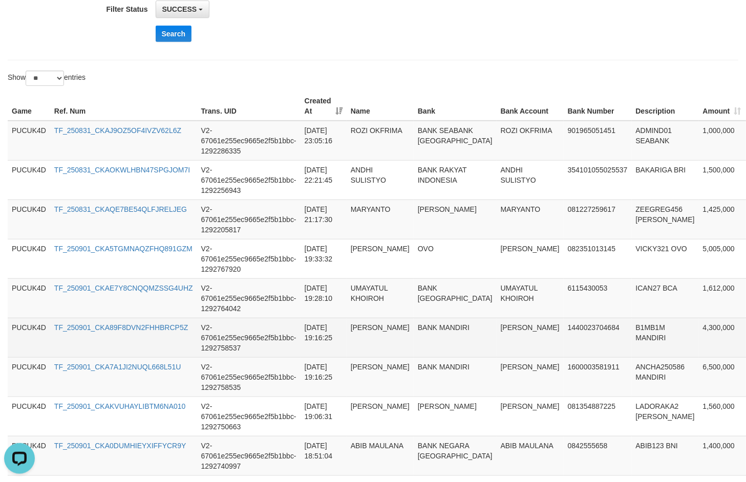
click at [497, 336] on td "[PERSON_NAME]" at bounding box center [530, 337] width 67 height 39
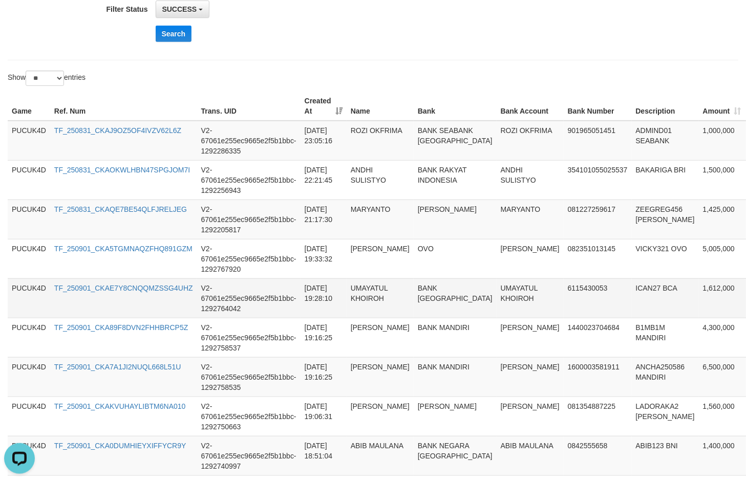
click at [497, 290] on td "UMAYATUL KHOIROH" at bounding box center [530, 297] width 67 height 39
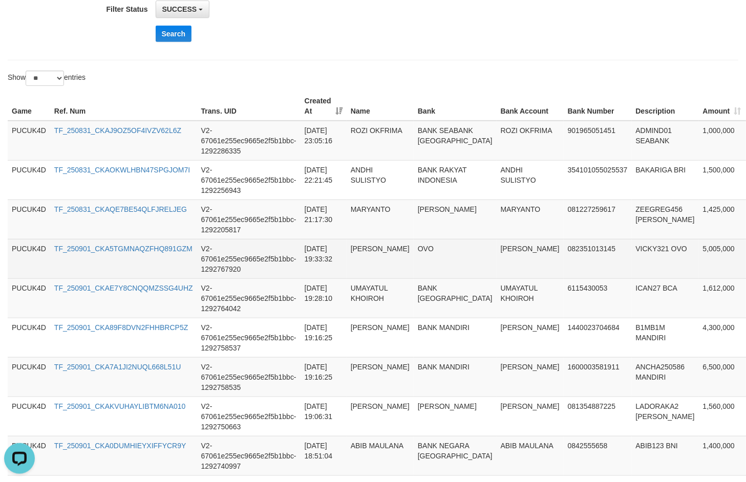
click at [497, 251] on td "[PERSON_NAME]" at bounding box center [530, 258] width 67 height 39
click at [503, 251] on td "[PERSON_NAME]" at bounding box center [530, 258] width 67 height 39
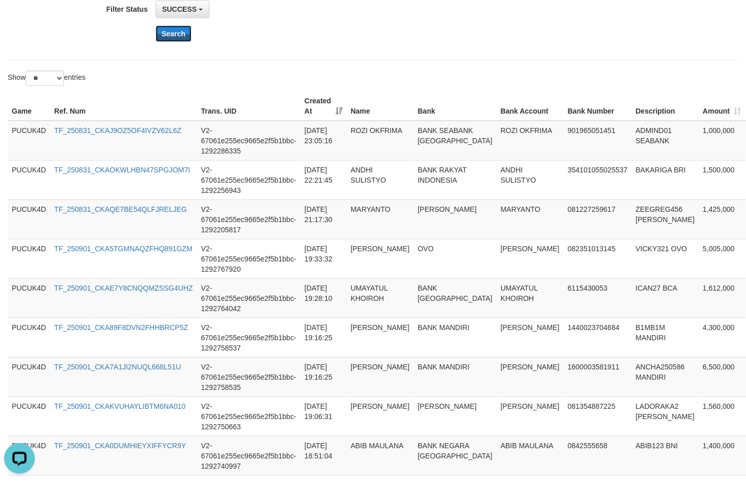
drag, startPoint x: 169, startPoint y: 33, endPoint x: 218, endPoint y: 58, distance: 54.5
click at [169, 33] on button "Search" at bounding box center [174, 34] width 36 height 16
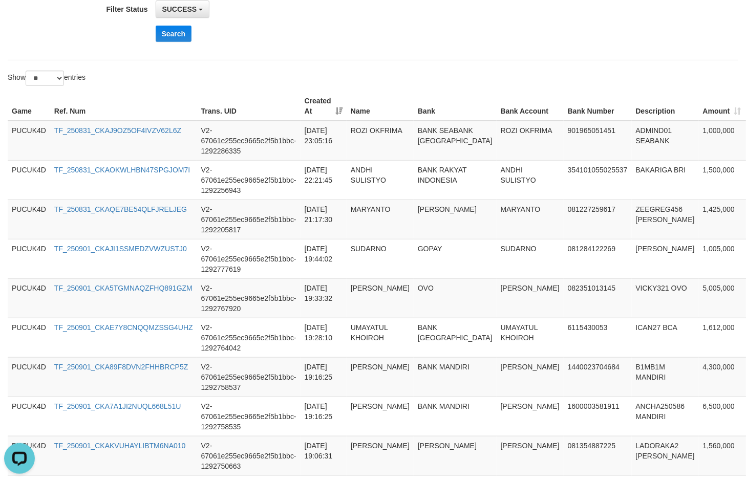
click at [39, 113] on th "Game" at bounding box center [29, 106] width 42 height 29
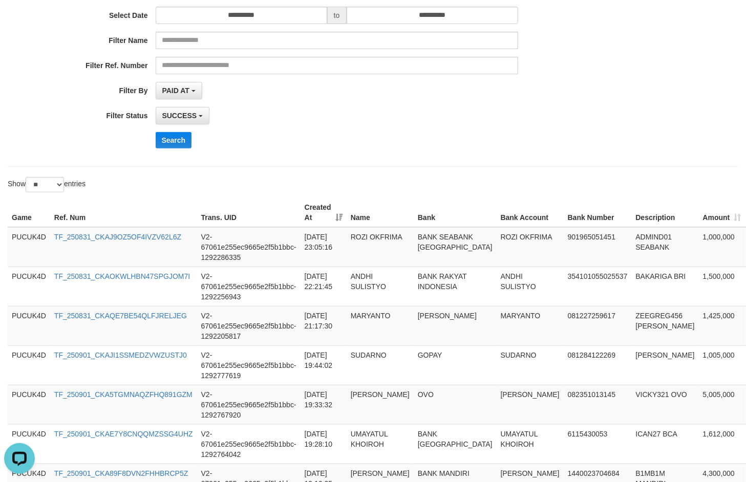
scroll to position [100, 0]
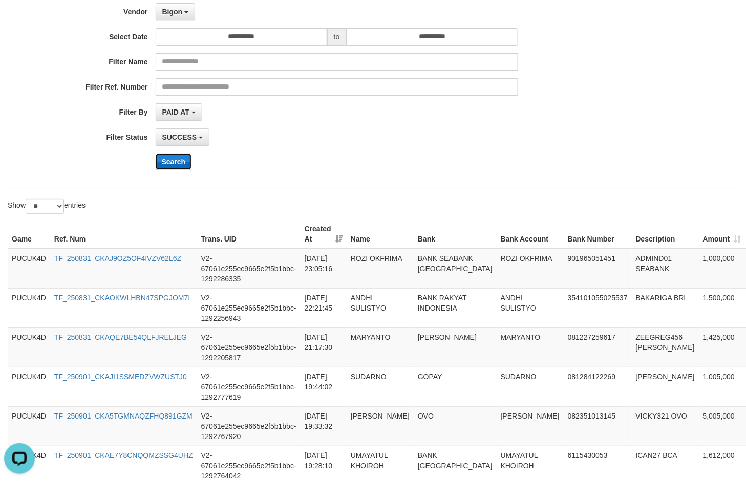
click at [169, 170] on button "Search" at bounding box center [174, 162] width 36 height 16
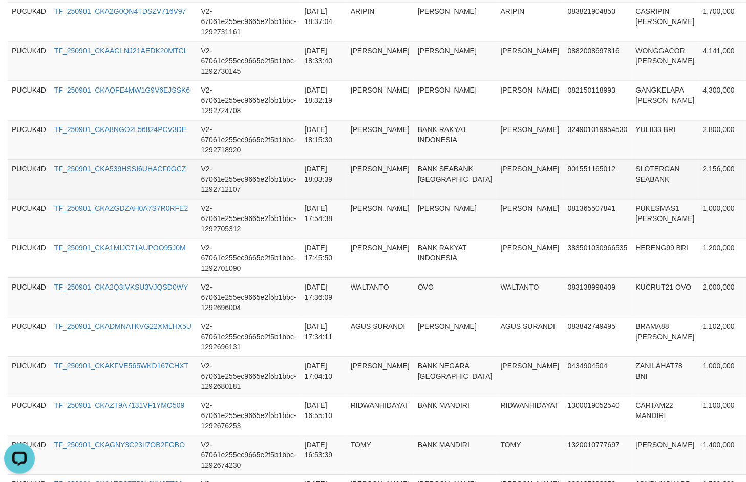
scroll to position [996, 0]
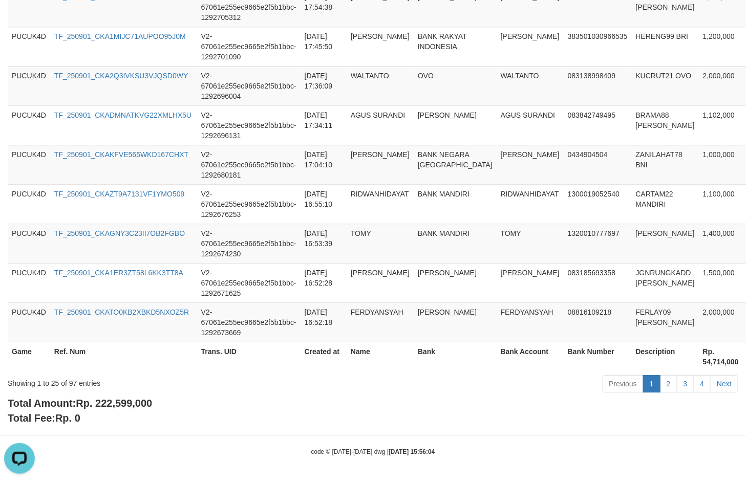
click at [144, 398] on b "Total Amount: Rp. 222,599,000" at bounding box center [80, 403] width 144 height 11
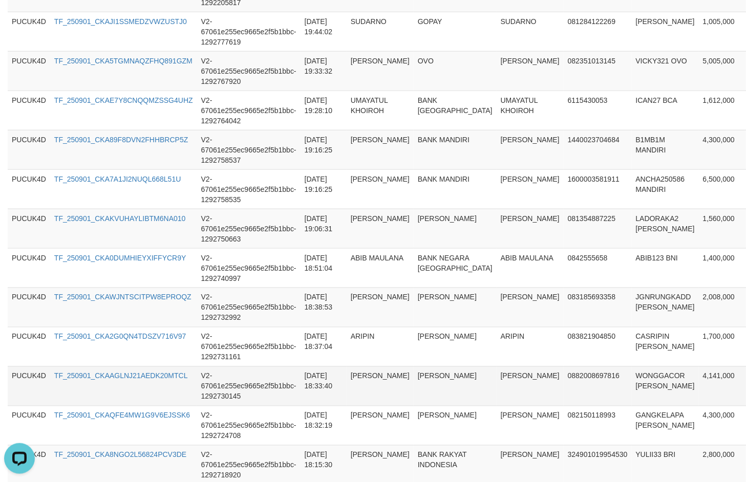
scroll to position [292, 0]
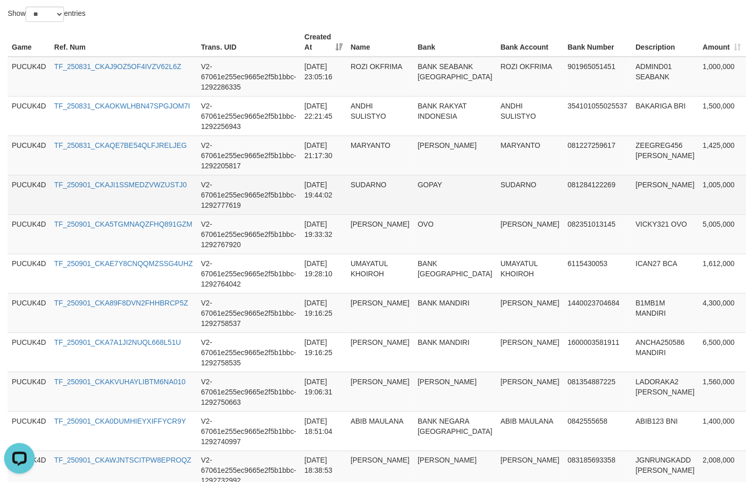
click at [699, 183] on td "1,005,000" at bounding box center [722, 194] width 47 height 39
click at [632, 185] on td "[PERSON_NAME]" at bounding box center [665, 194] width 67 height 39
click at [497, 188] on td "SUDARNO" at bounding box center [530, 194] width 67 height 39
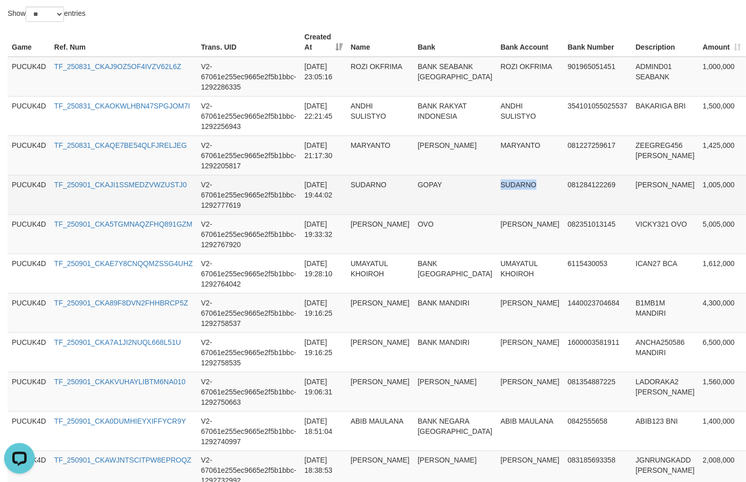
click at [497, 188] on td "SUDARNO" at bounding box center [530, 194] width 67 height 39
click at [699, 186] on td "1,005,000" at bounding box center [722, 194] width 47 height 39
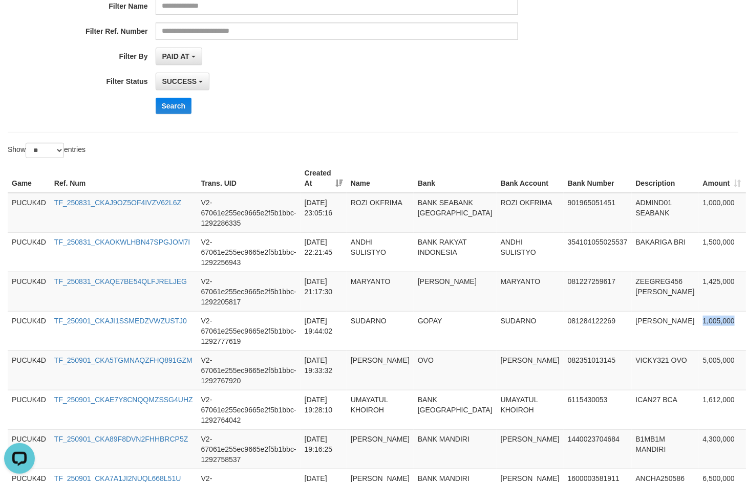
scroll to position [100, 0]
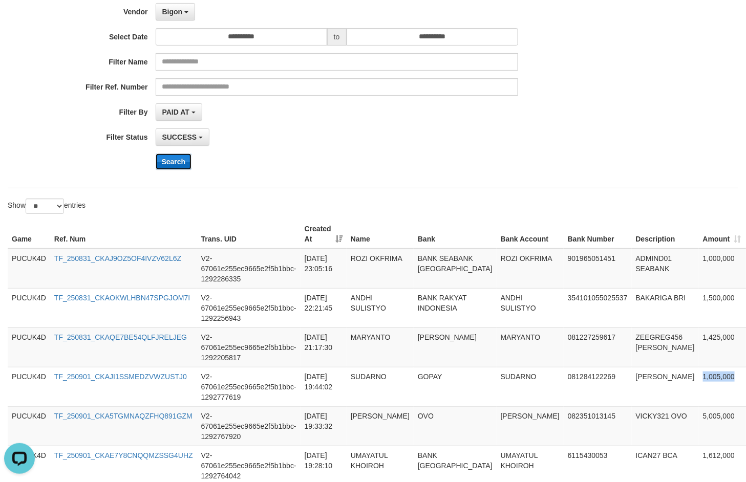
click at [173, 165] on button "Search" at bounding box center [174, 162] width 36 height 16
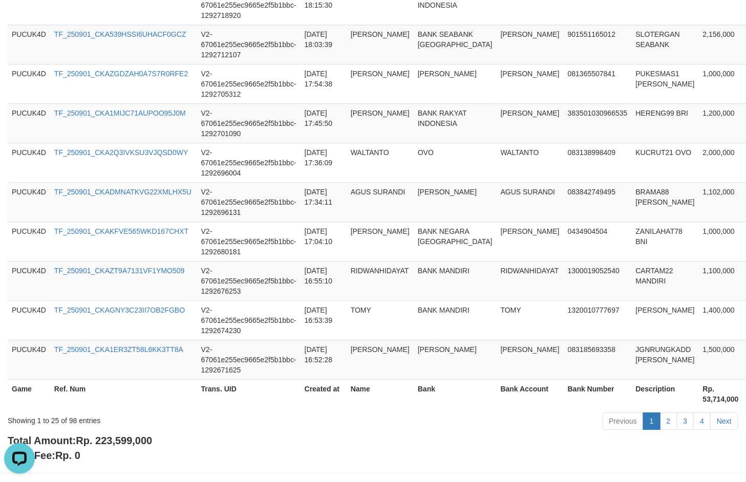
scroll to position [996, 0]
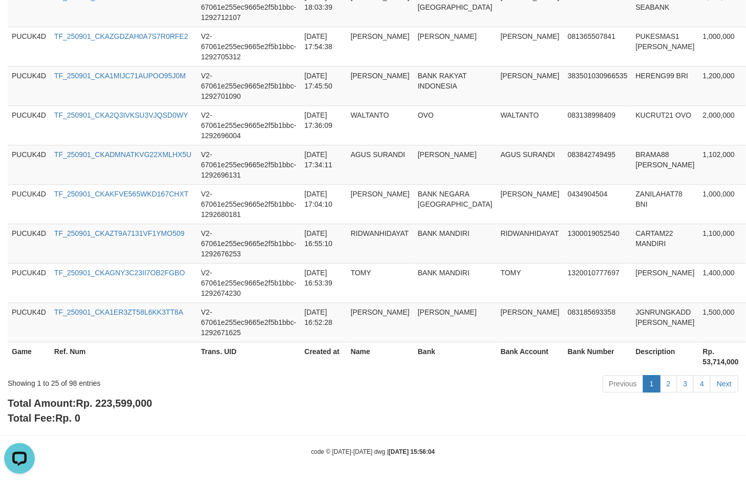
click at [126, 405] on span "Rp. 223,599,000" at bounding box center [114, 403] width 76 height 11
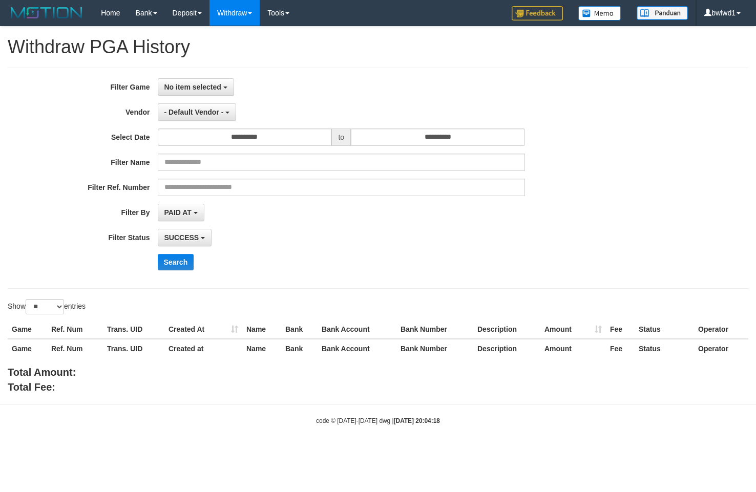
select select
select select "**"
